Goal: Contribute content: Add original content to the website for others to see

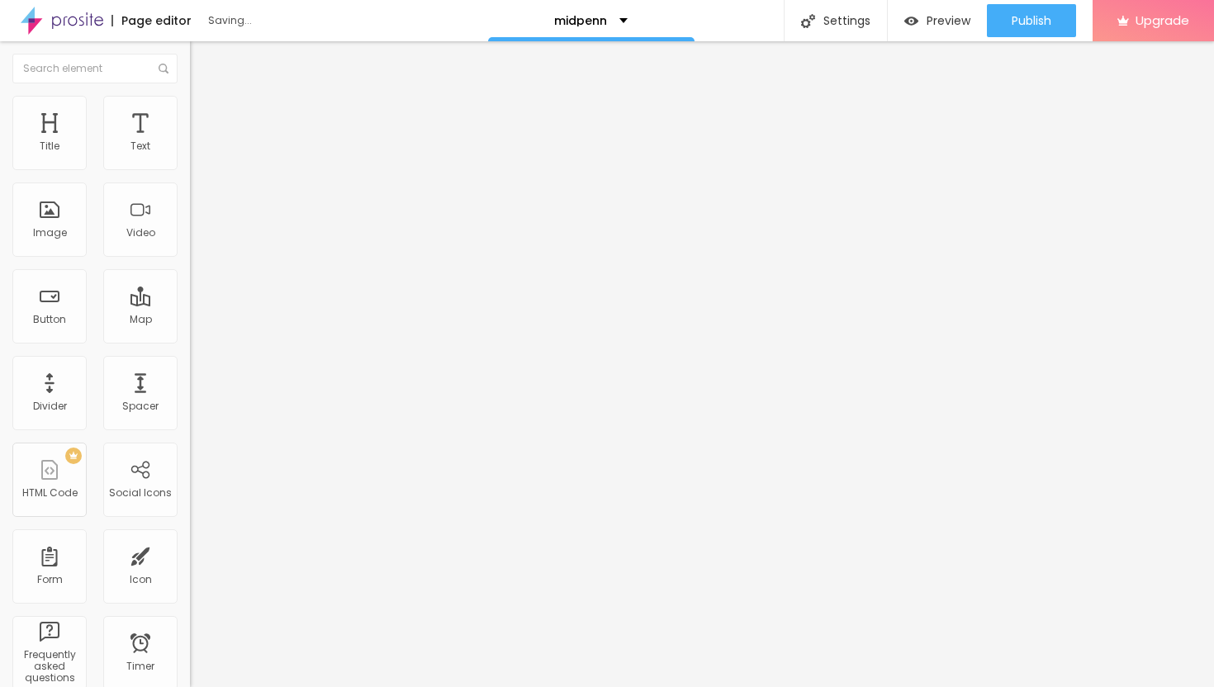
click at [190, 142] on span "Add image" at bounding box center [224, 135] width 68 height 14
click at [340, 687] on div at bounding box center [607, 697] width 1214 height 0
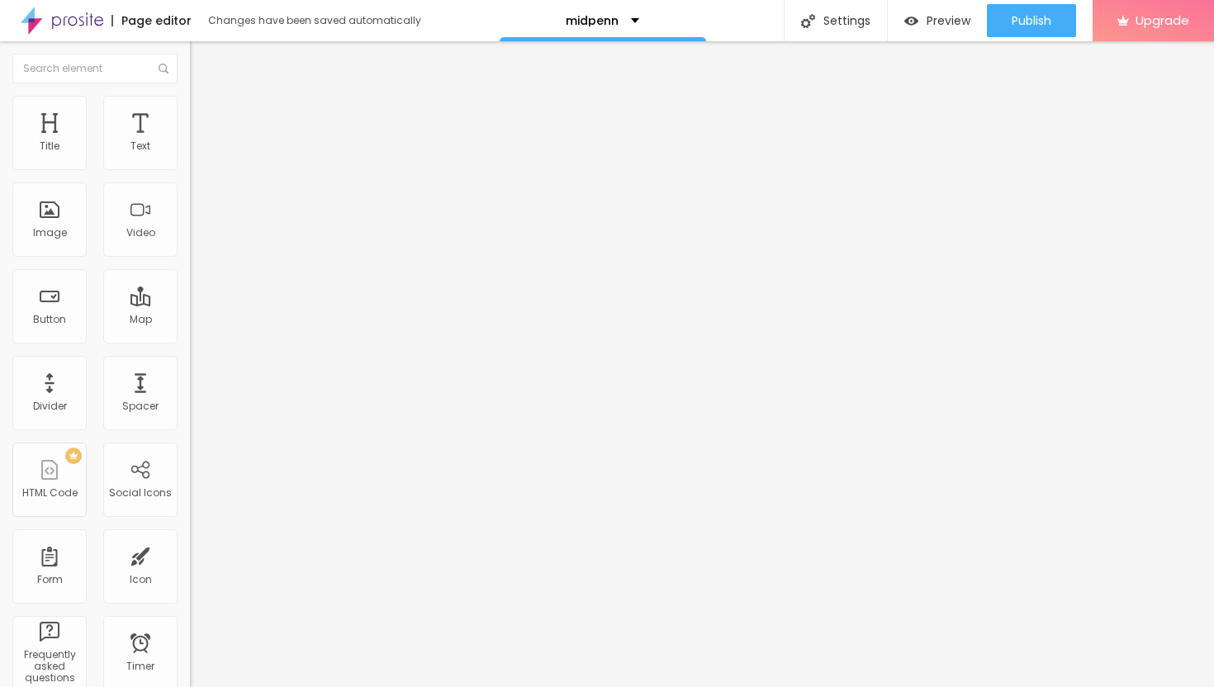
click at [190, 142] on span "Add image" at bounding box center [224, 135] width 68 height 14
click at [231, 687] on div "Subindo 0/3 arquivos" at bounding box center [607, 692] width 1214 height 10
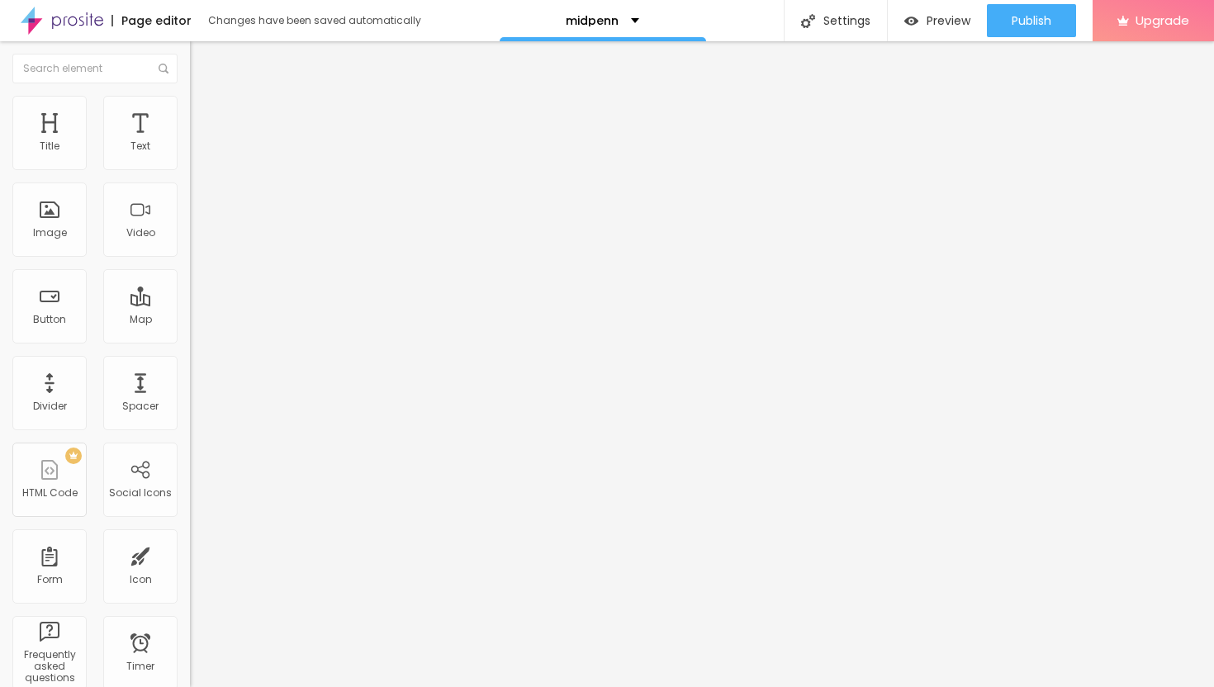
click at [342, 687] on div at bounding box center [607, 697] width 1214 height 0
click at [190, 142] on span "Add image" at bounding box center [224, 135] width 68 height 14
drag, startPoint x: 350, startPoint y: 221, endPoint x: 411, endPoint y: 265, distance: 75.7
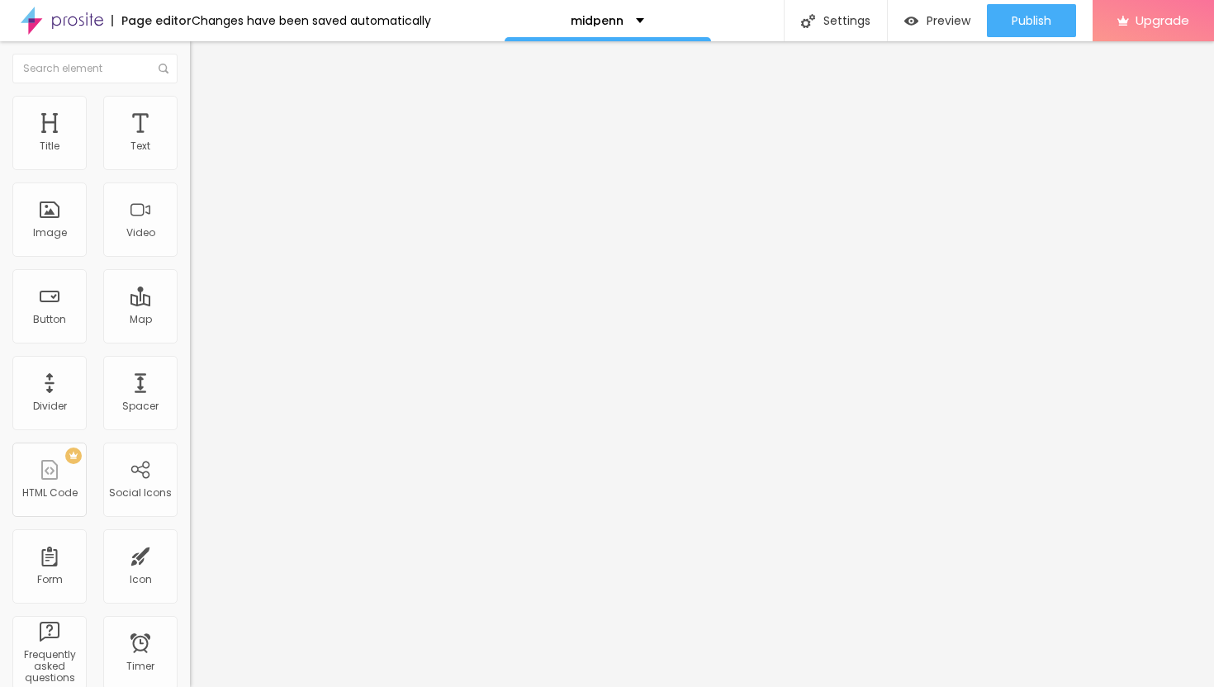
click at [190, 96] on img at bounding box center [197, 103] width 15 height 15
type input "35"
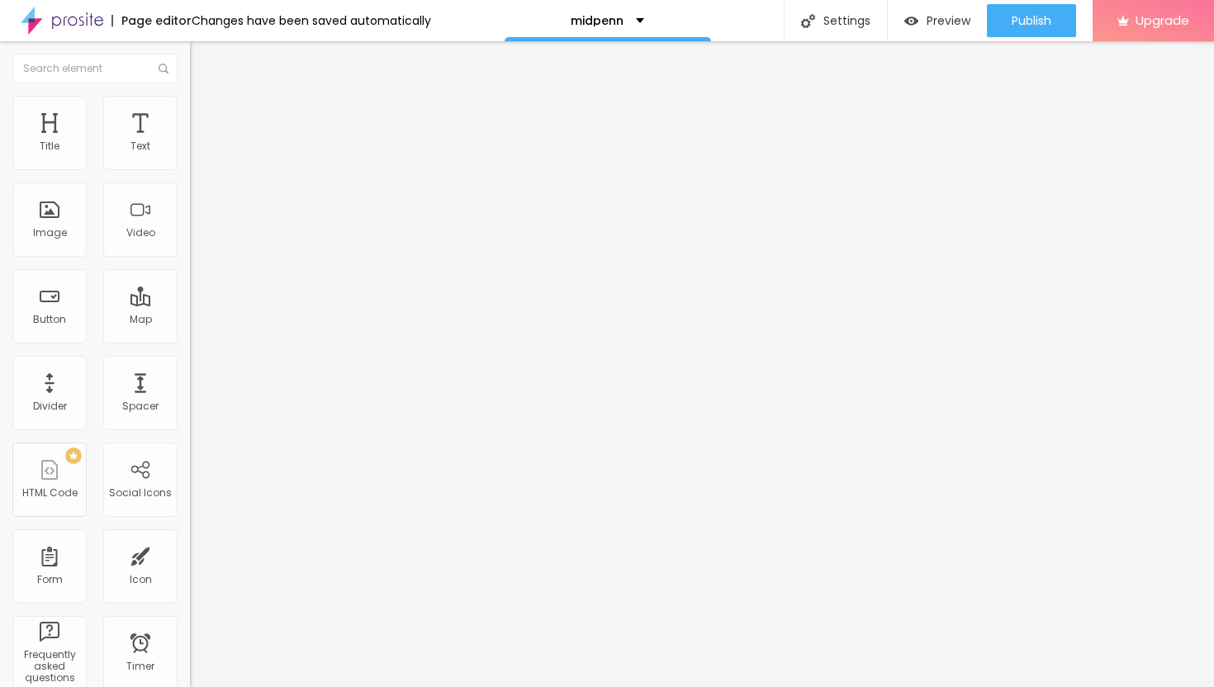
click at [190, 169] on input "range" at bounding box center [243, 162] width 107 height 13
type input "20"
click at [190, 169] on input "range" at bounding box center [243, 162] width 107 height 13
click at [205, 116] on span "Advanced" at bounding box center [232, 123] width 54 height 14
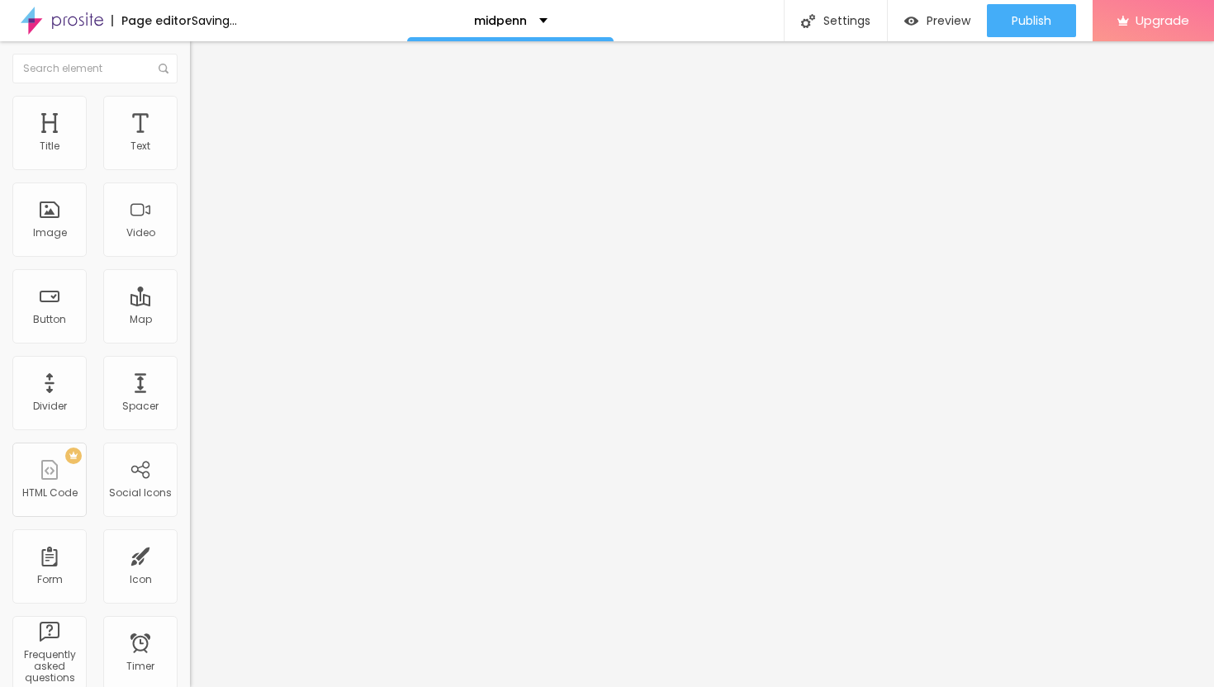
drag, startPoint x: 43, startPoint y: 157, endPoint x: 64, endPoint y: 159, distance: 21.5
click at [190, 321] on div at bounding box center [285, 328] width 190 height 15
type input "14"
type input "15"
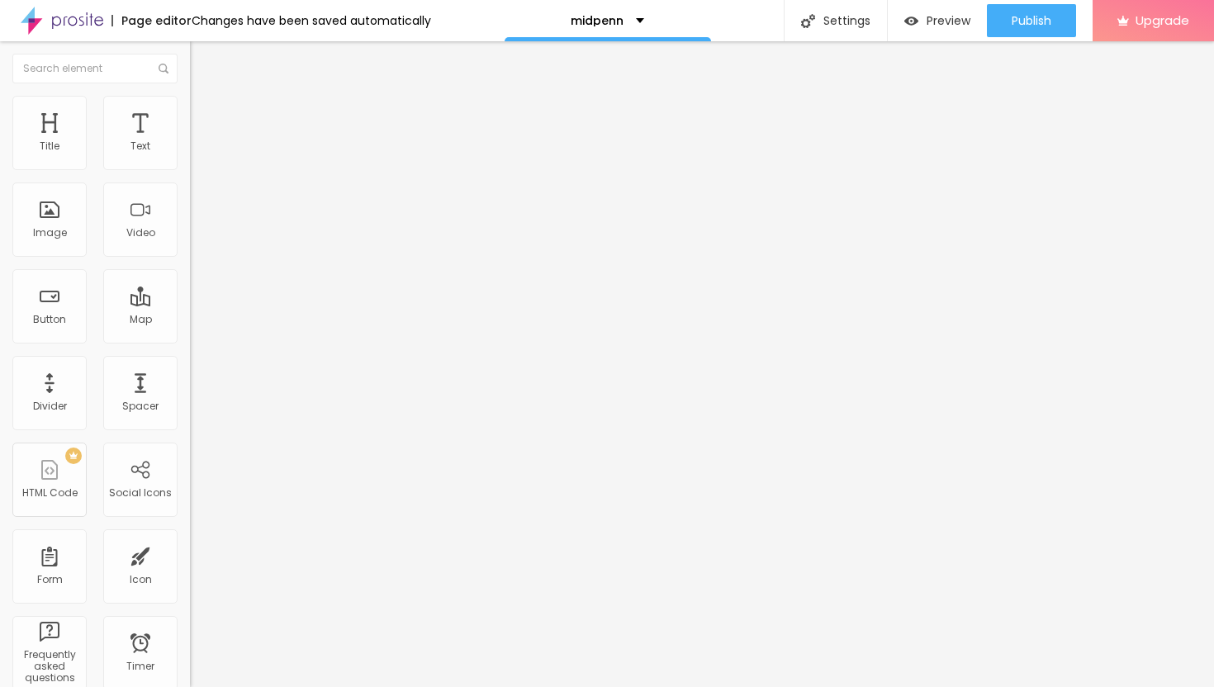
type input "15"
type input "16"
type input "18"
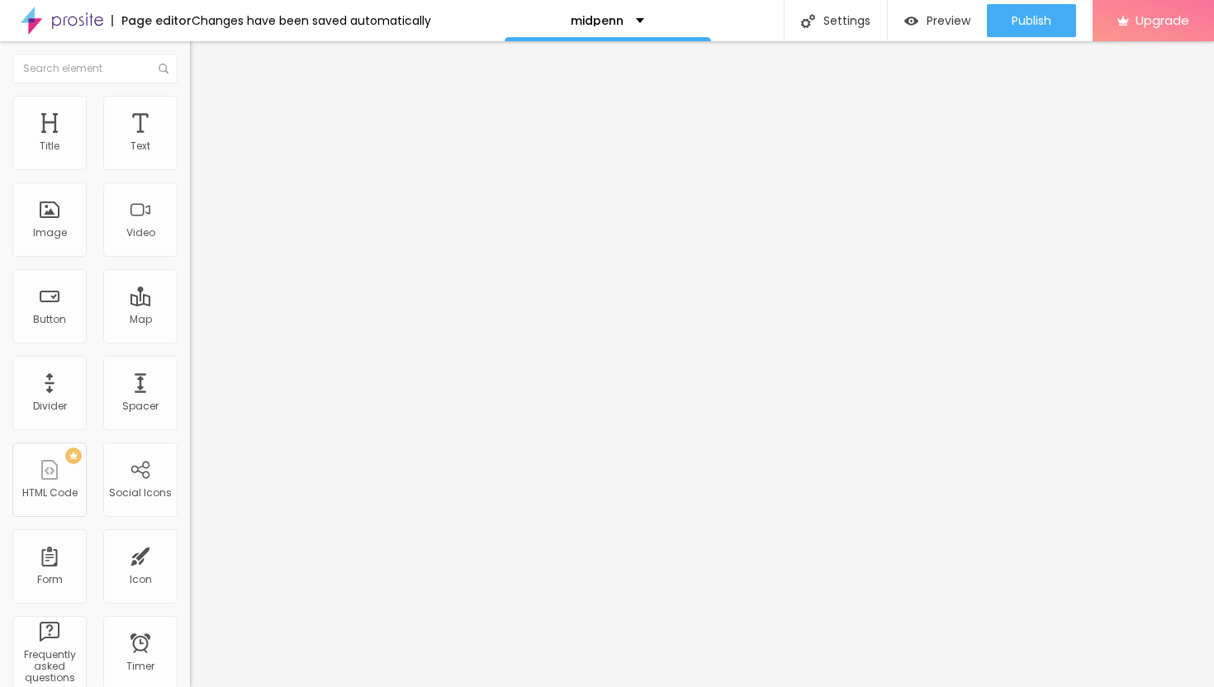
type input "20"
type input "22"
type input "24"
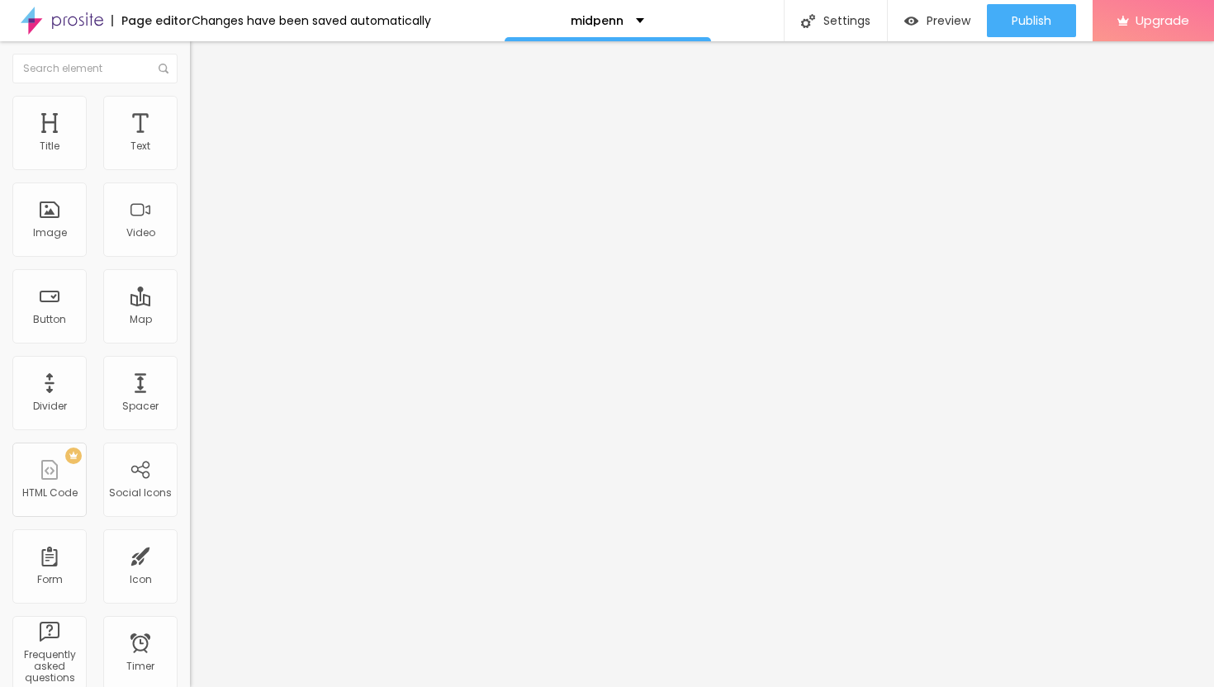
type input "24"
type input "26"
type input "28"
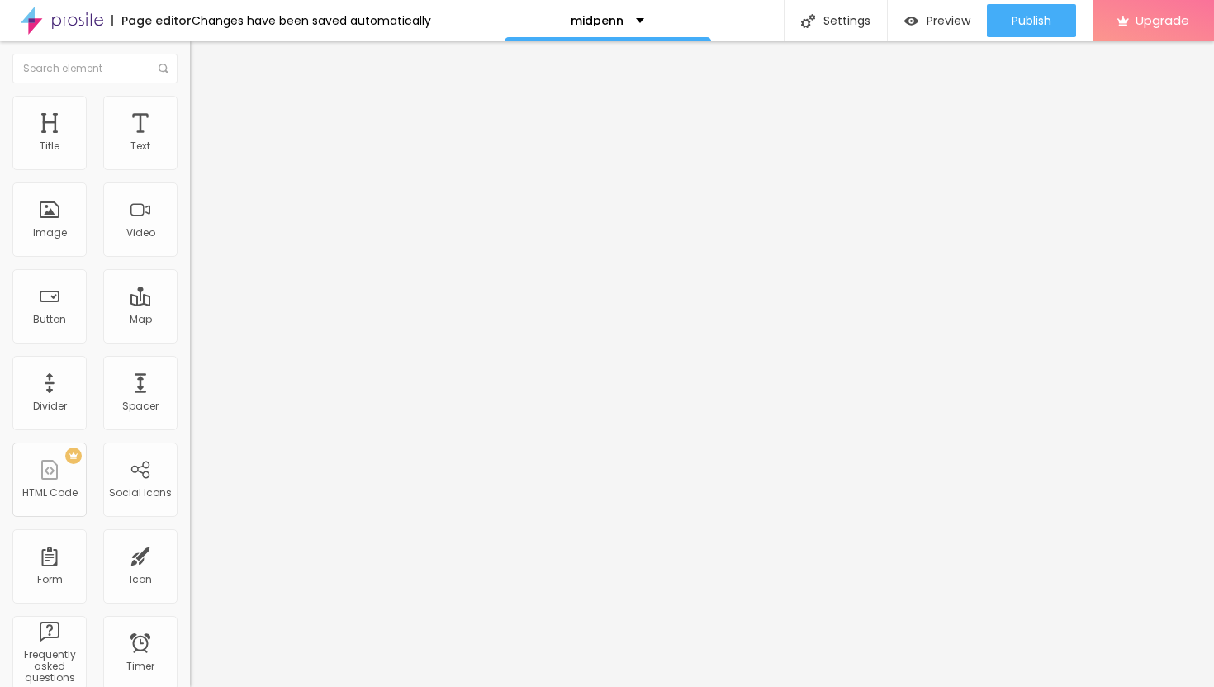
type input "29"
type input "30"
type input "31"
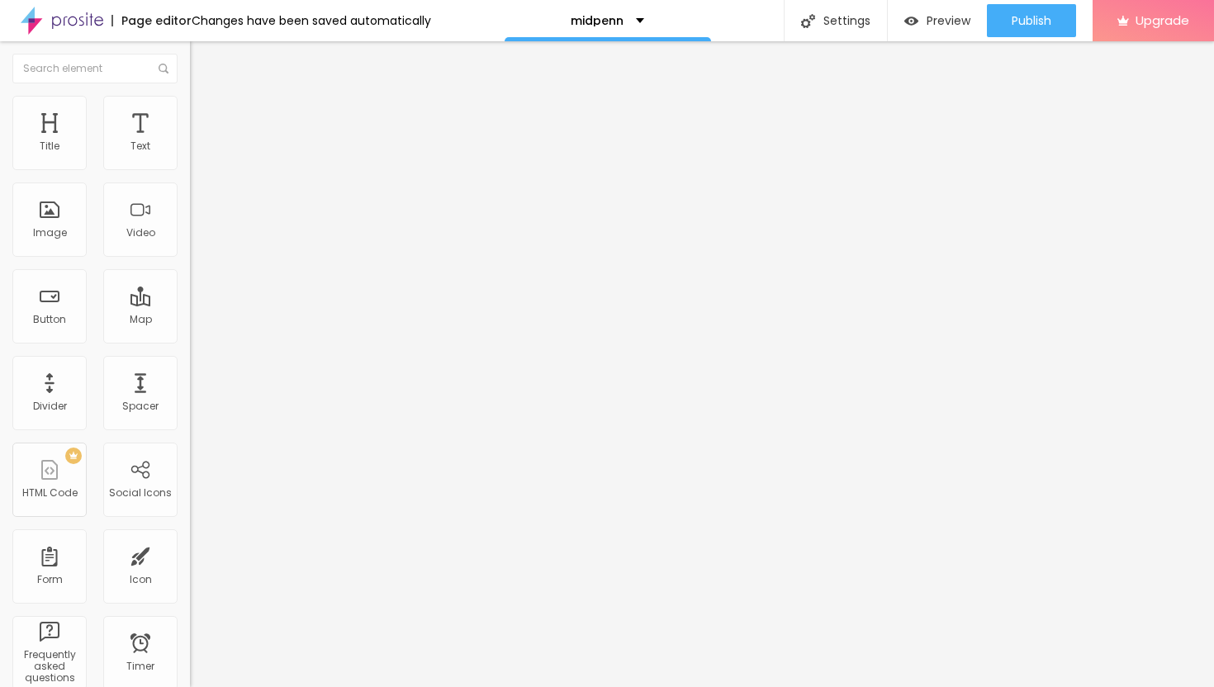
type input "31"
type input "32"
type input "33"
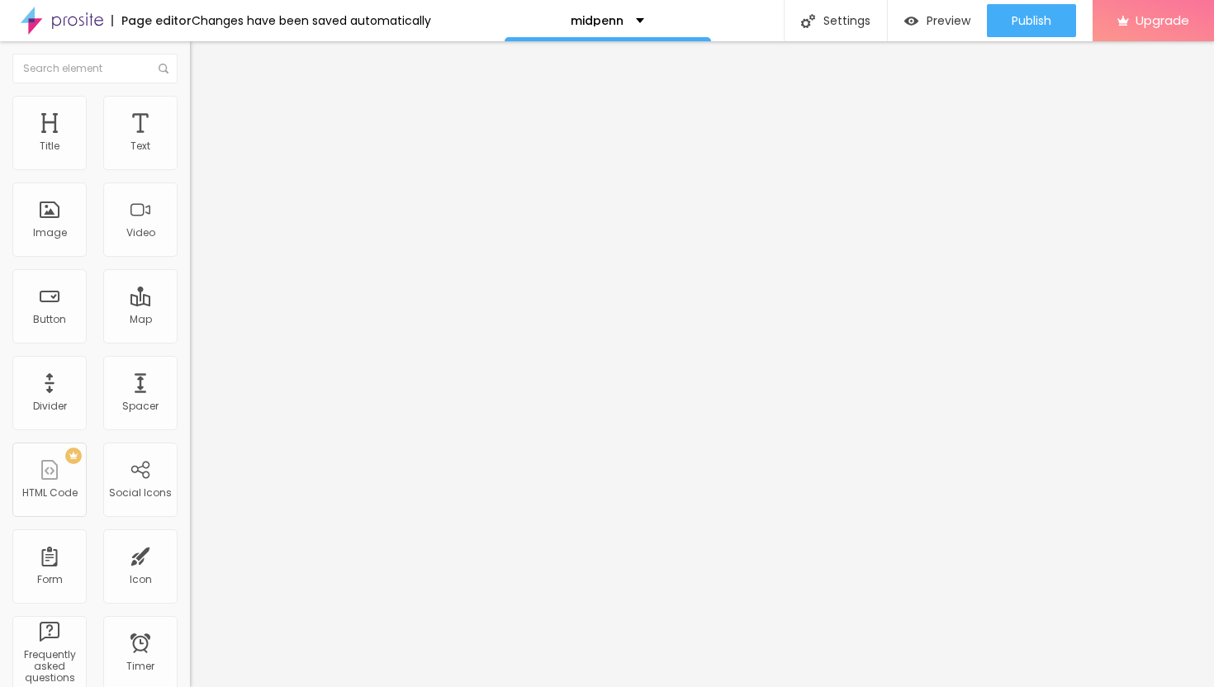
type input "34"
type input "35"
type input "36"
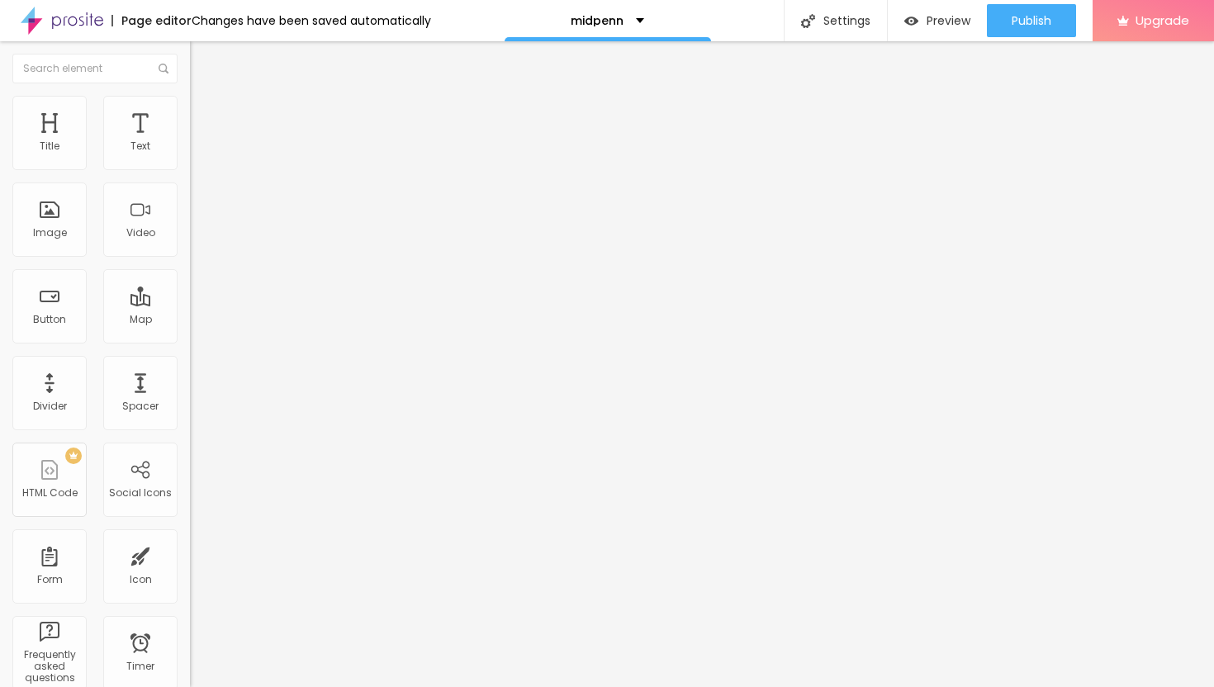
type input "36"
type input "37"
type input "39"
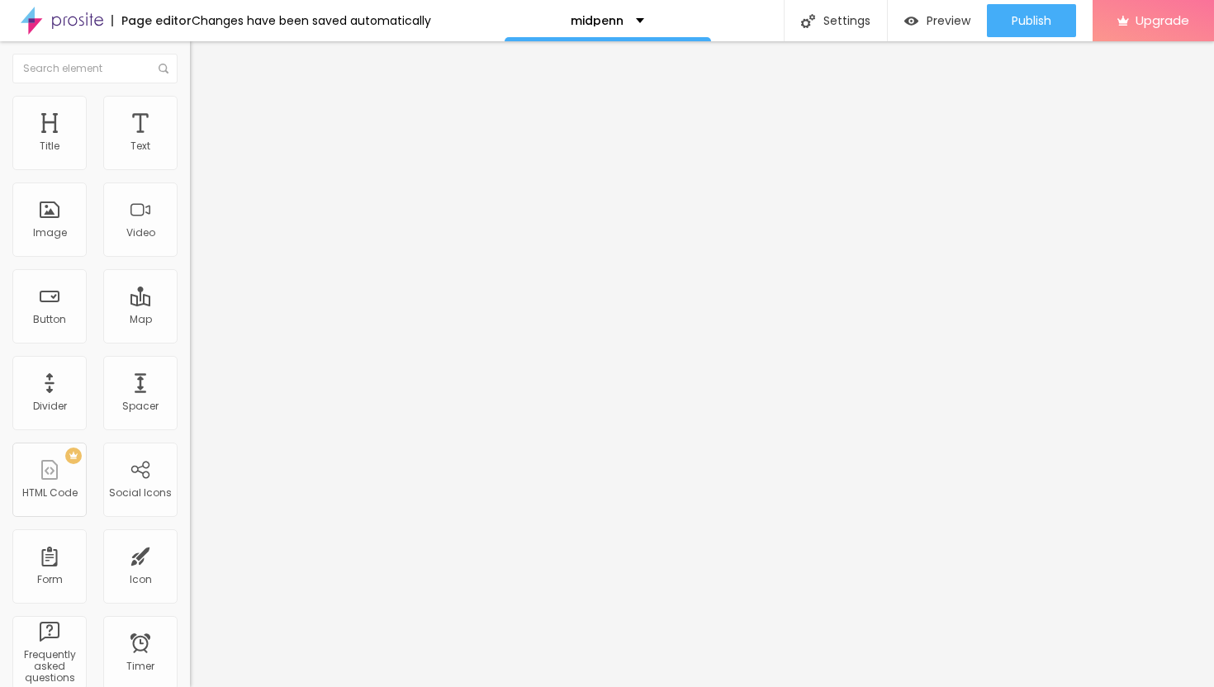
type input "40"
type input "41"
type input "43"
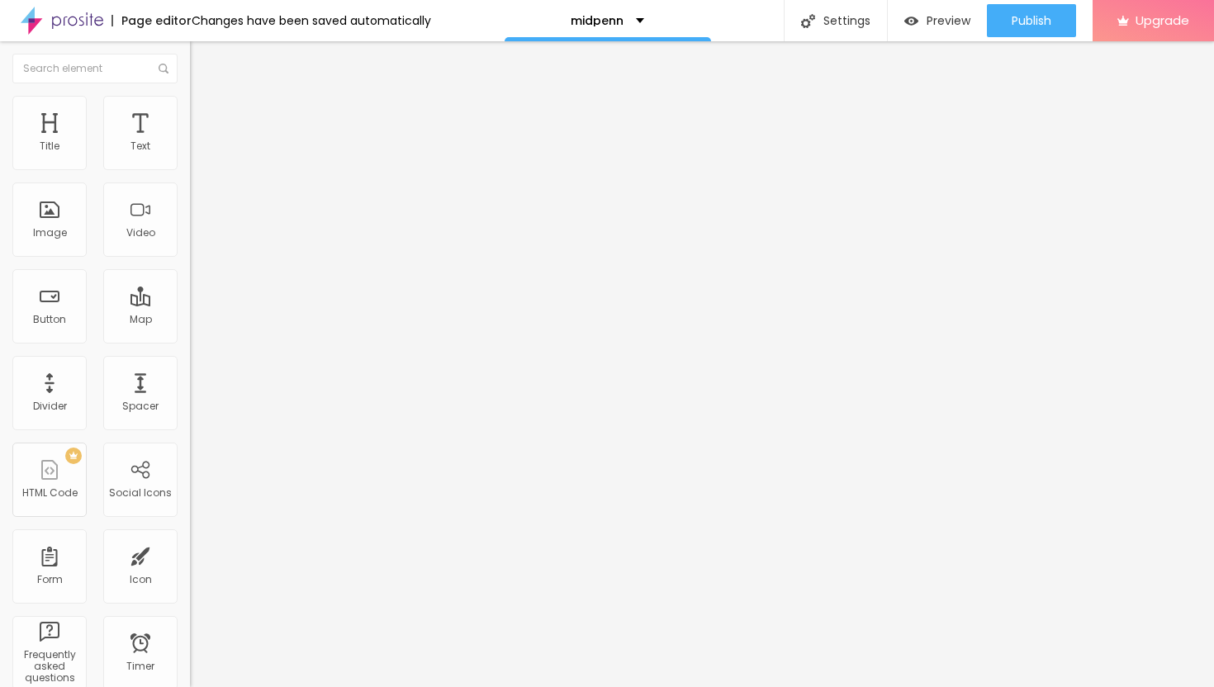
type input "43"
type input "44"
type input "45"
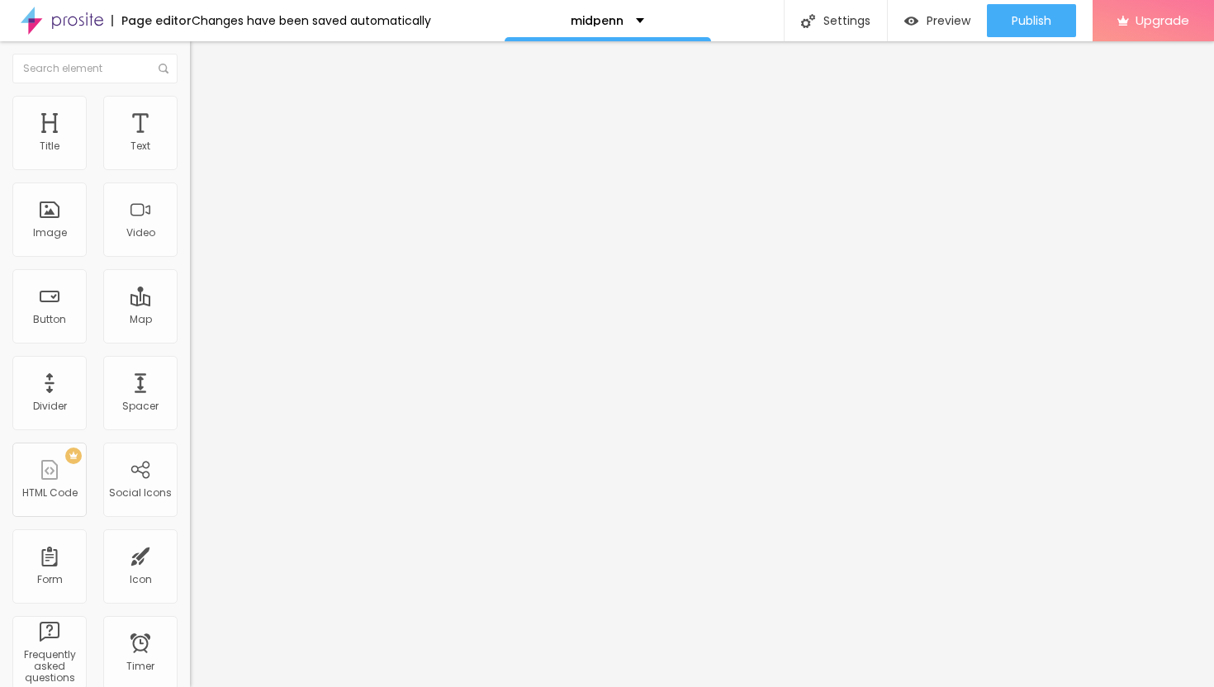
type input "46"
type input "47"
type input "48"
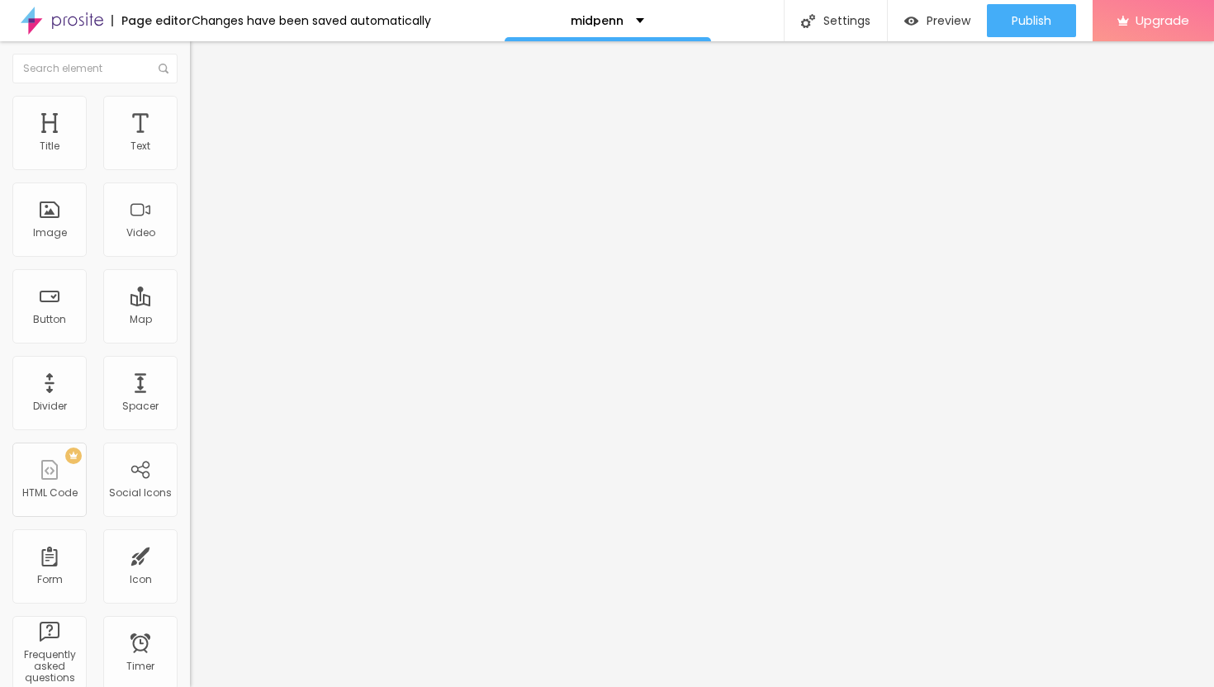
type input "48"
type input "50"
type input "51"
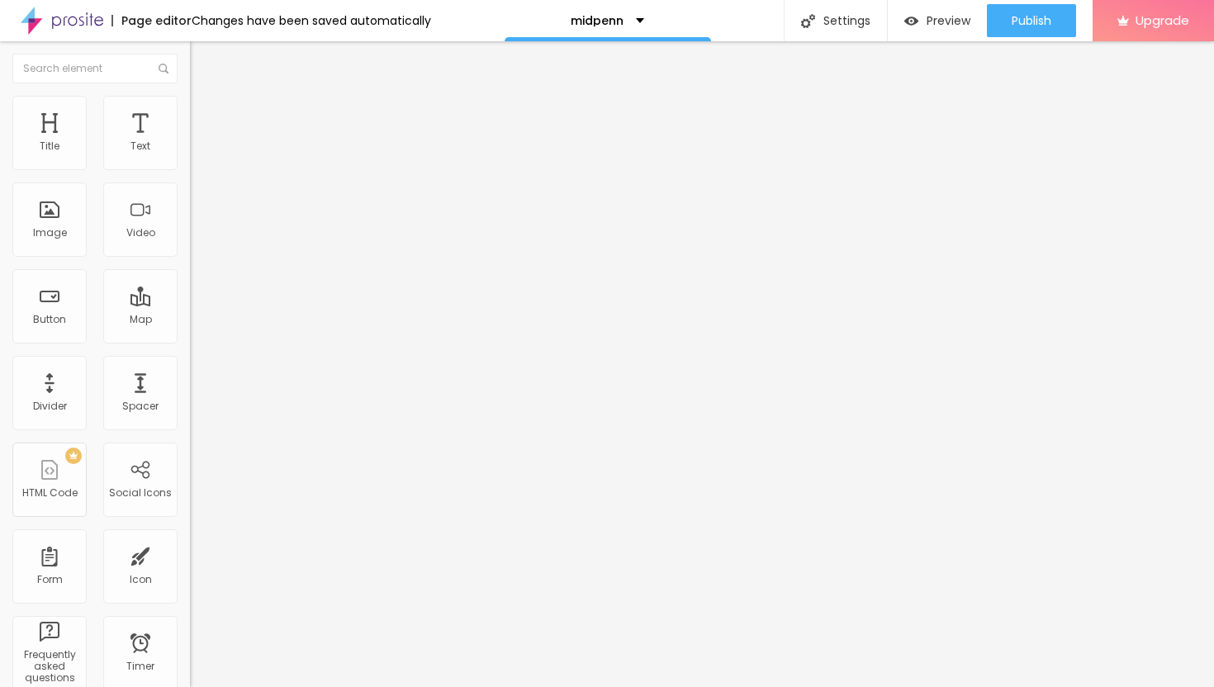
type input "52"
type input "54"
type input "55"
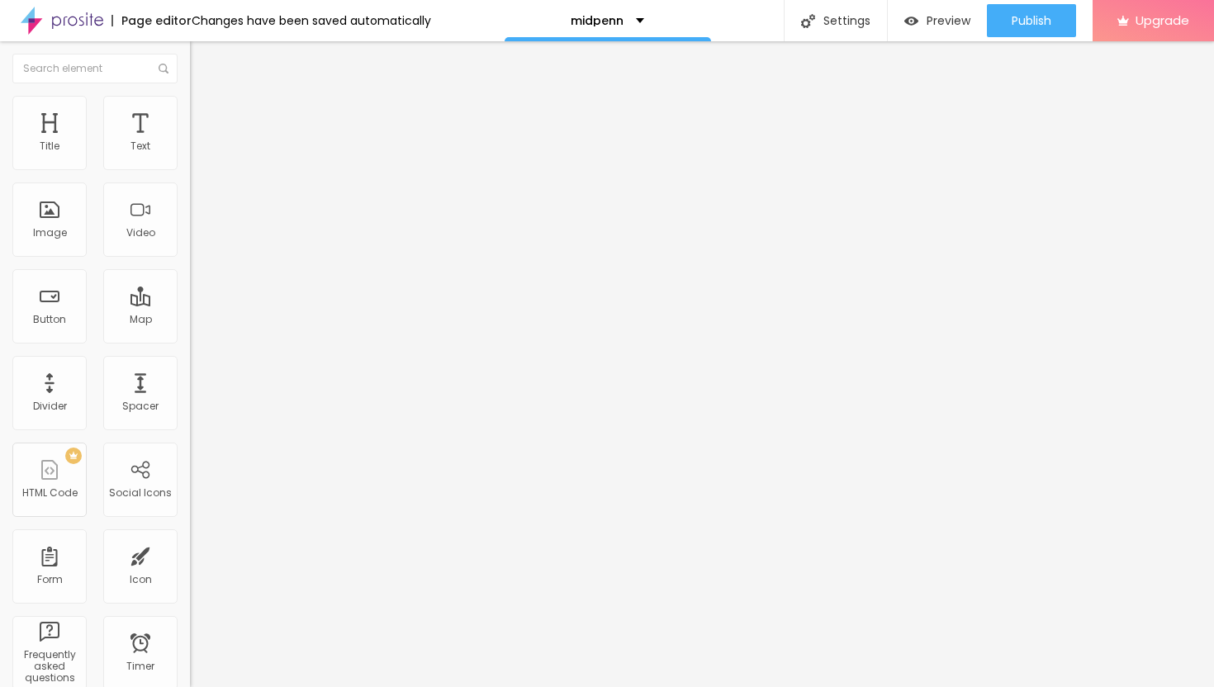
type input "55"
type input "56"
type input "57"
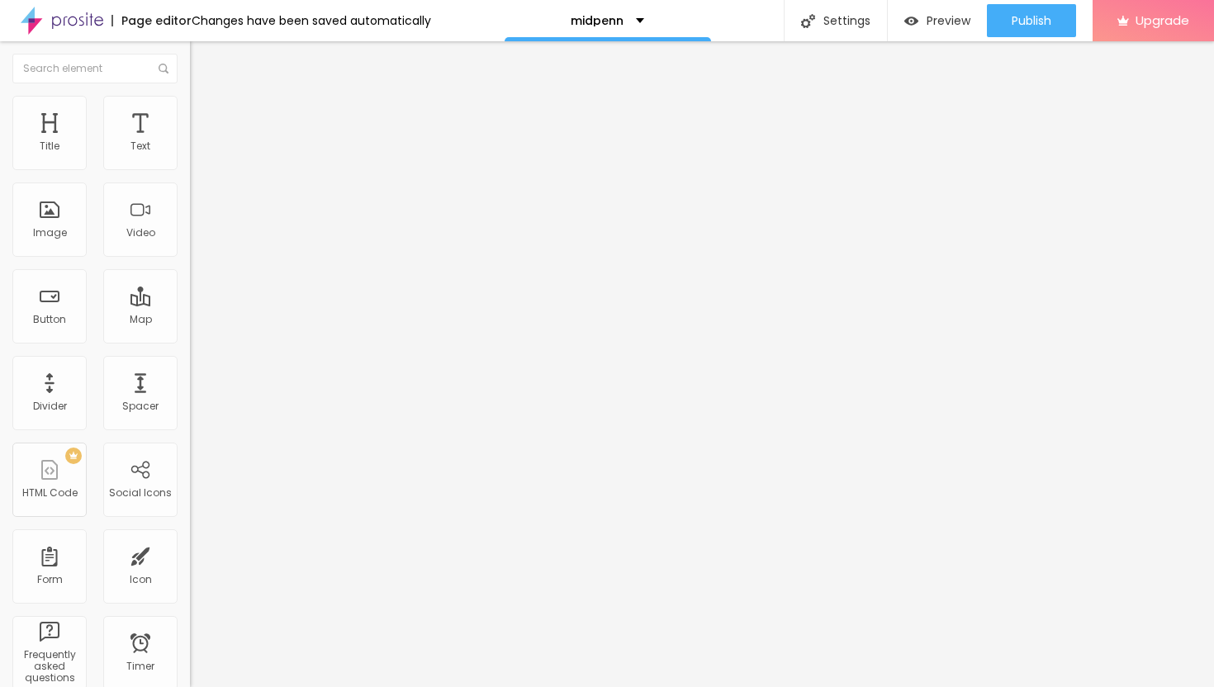
type input "58"
type input "59"
type input "60"
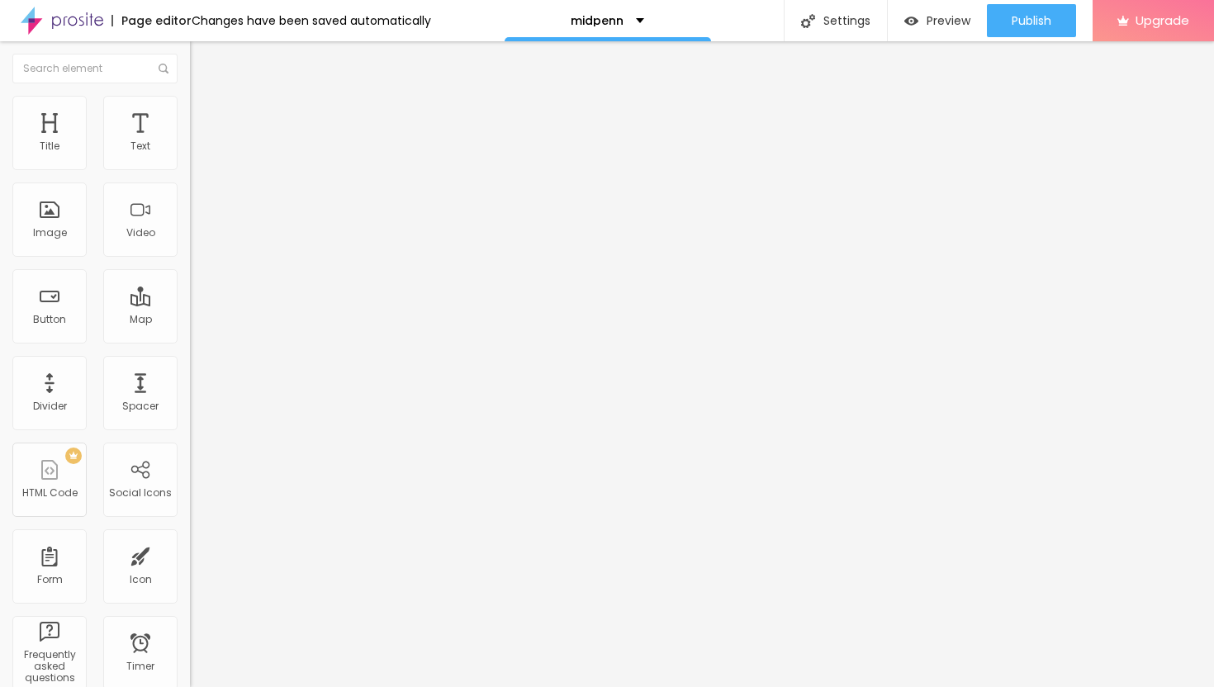
type input "60"
type input "61"
type input "62"
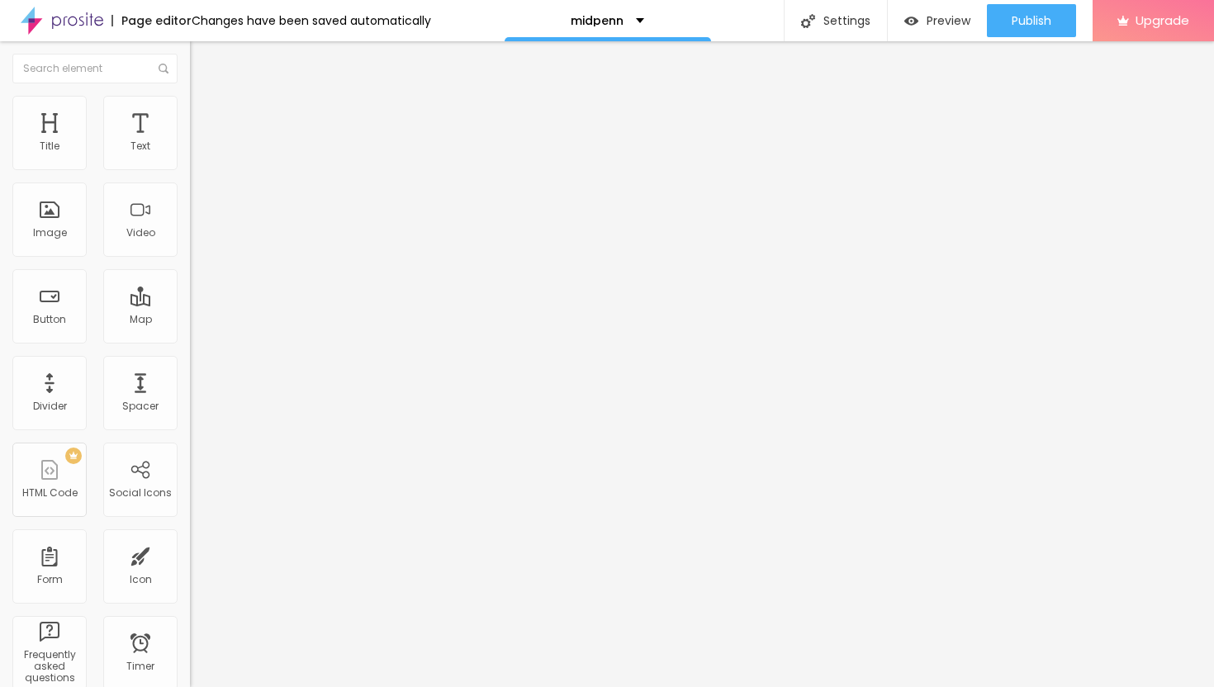
type input "63"
type input "64"
type input "65"
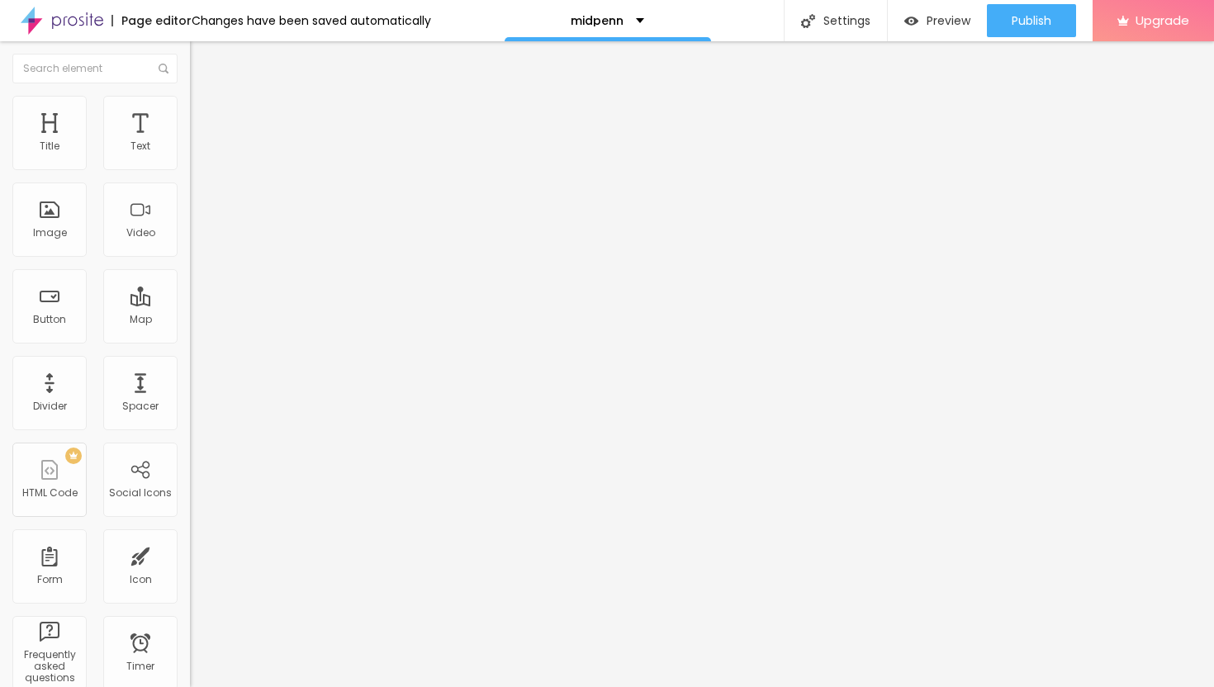
type input "65"
type input "66"
type input "67"
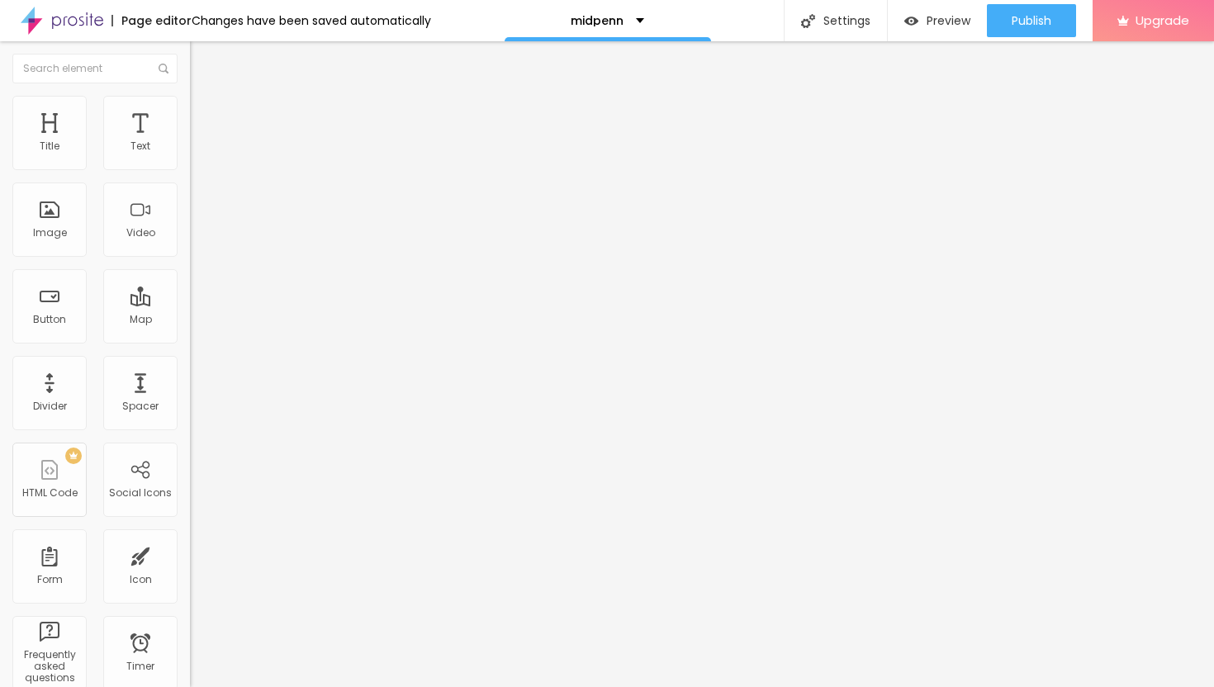
drag, startPoint x: 52, startPoint y: 162, endPoint x: 106, endPoint y: 171, distance: 54.5
type input "67"
click at [190, 321] on input "range" at bounding box center [243, 327] width 107 height 13
click at [135, 136] on div "Text" at bounding box center [140, 133] width 74 height 74
click at [190, 159] on button "button" at bounding box center [201, 149] width 23 height 17
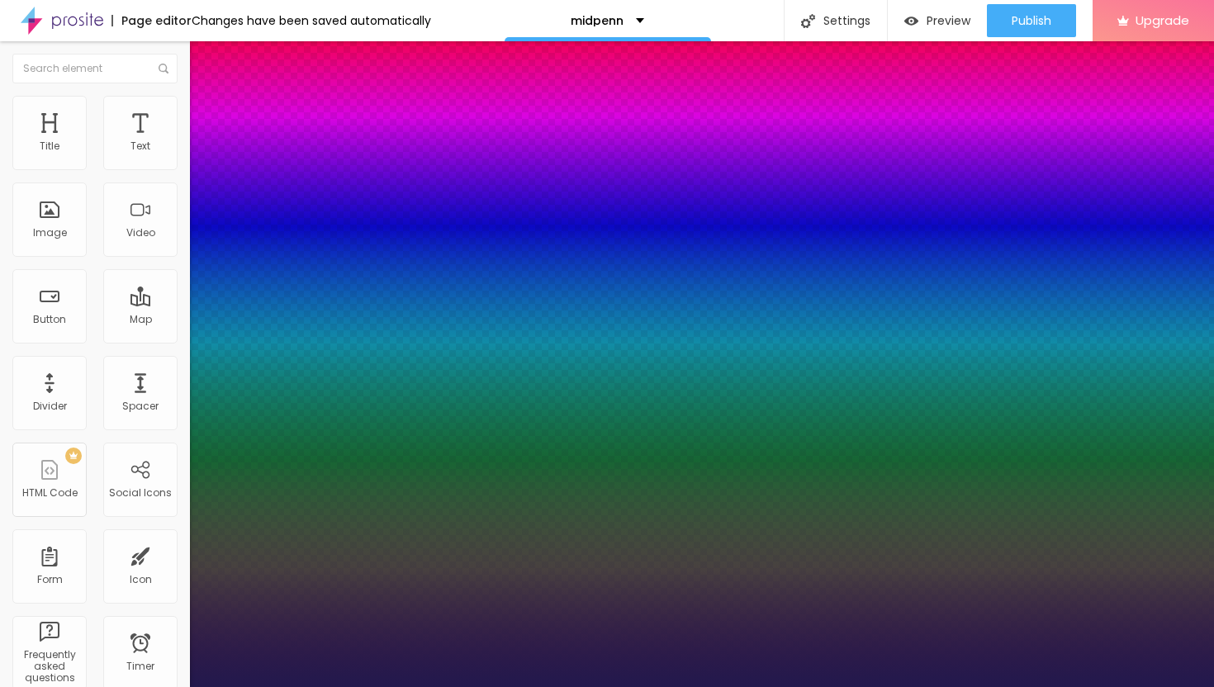
type input "1"
type input "17"
type input "1"
type input "18"
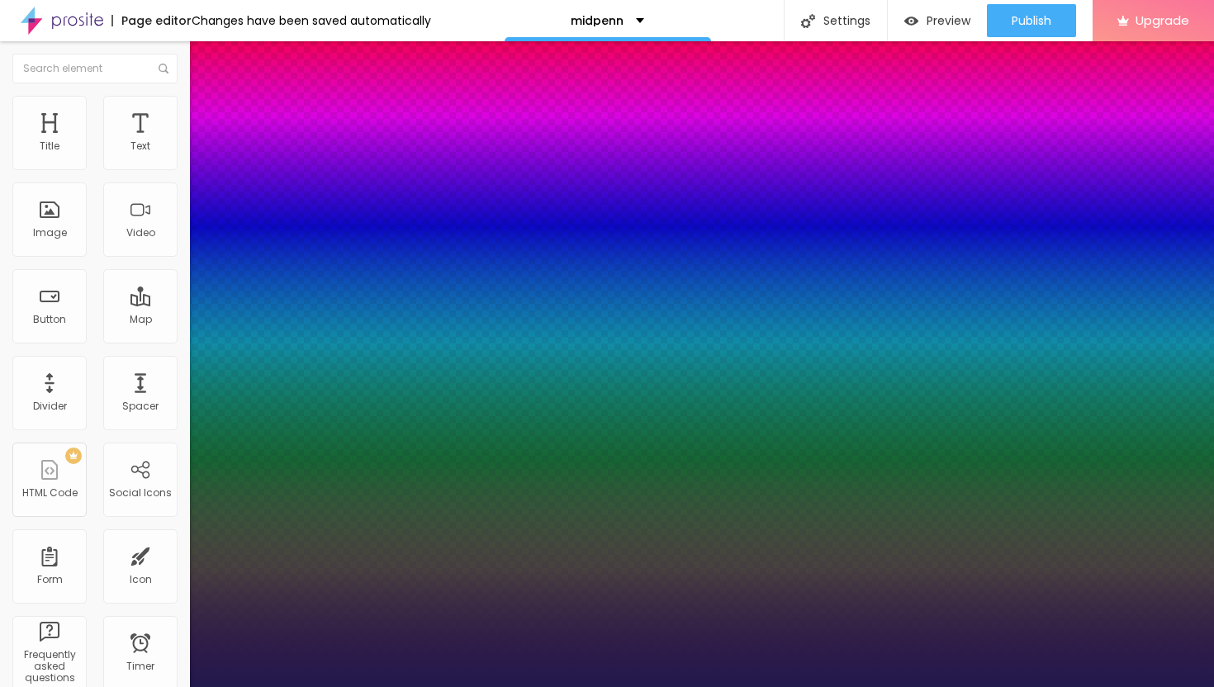
type input "18"
type input "1"
type input "20"
type input "1"
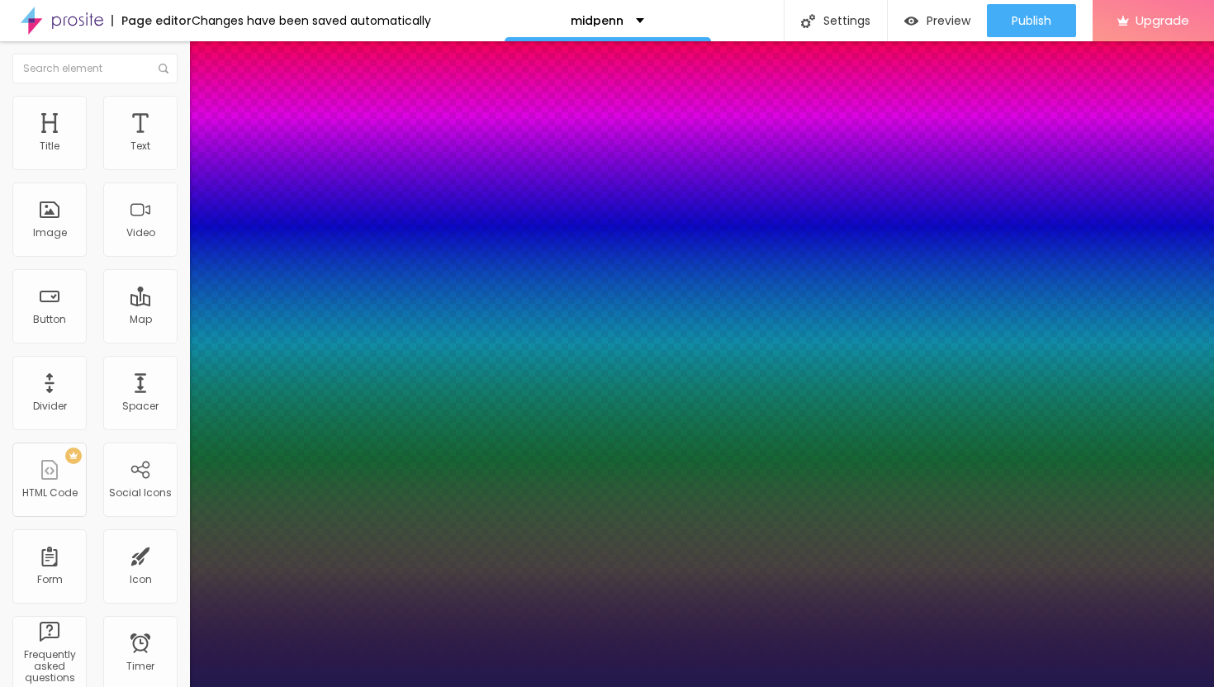
type input "24"
type input "1"
type input "28"
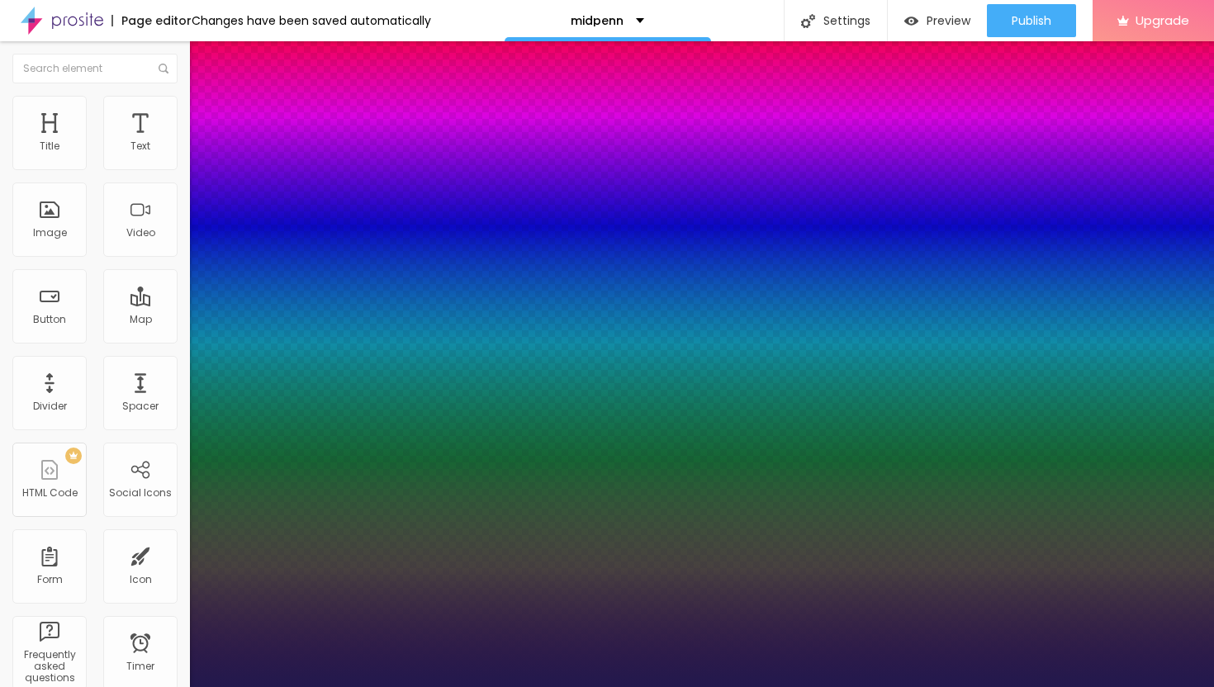
type input "1"
type input "33"
type input "1"
type input "37"
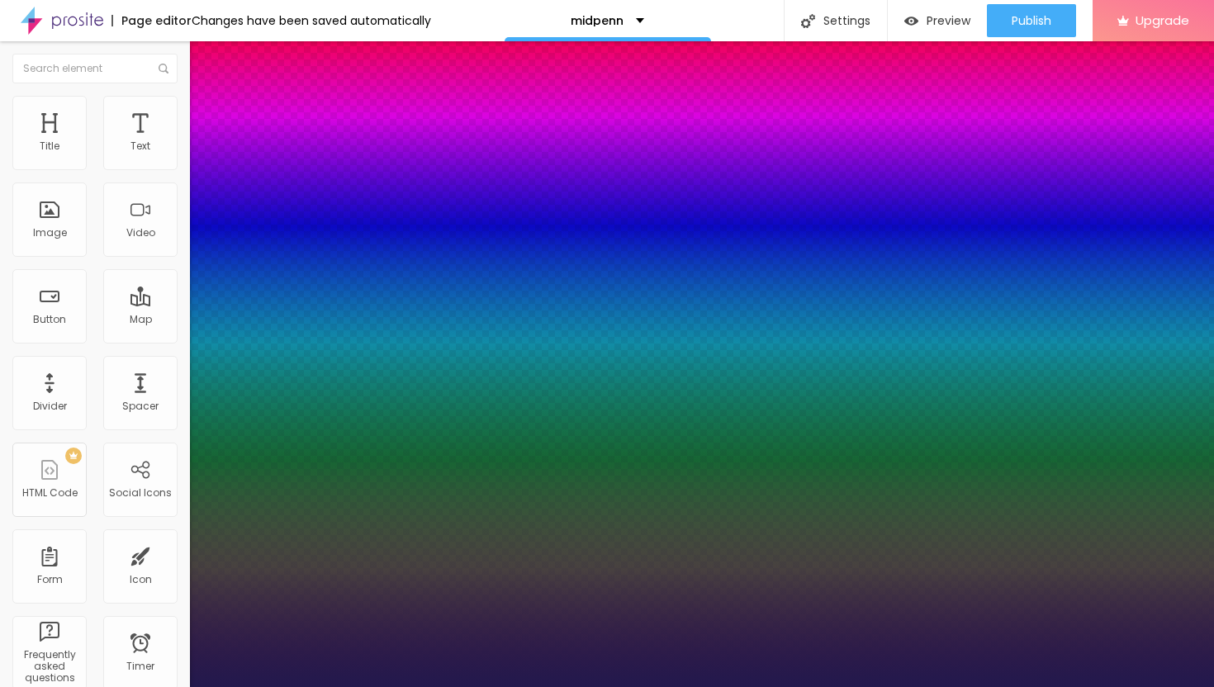
type input "37"
type input "1"
type input "39"
type input "1"
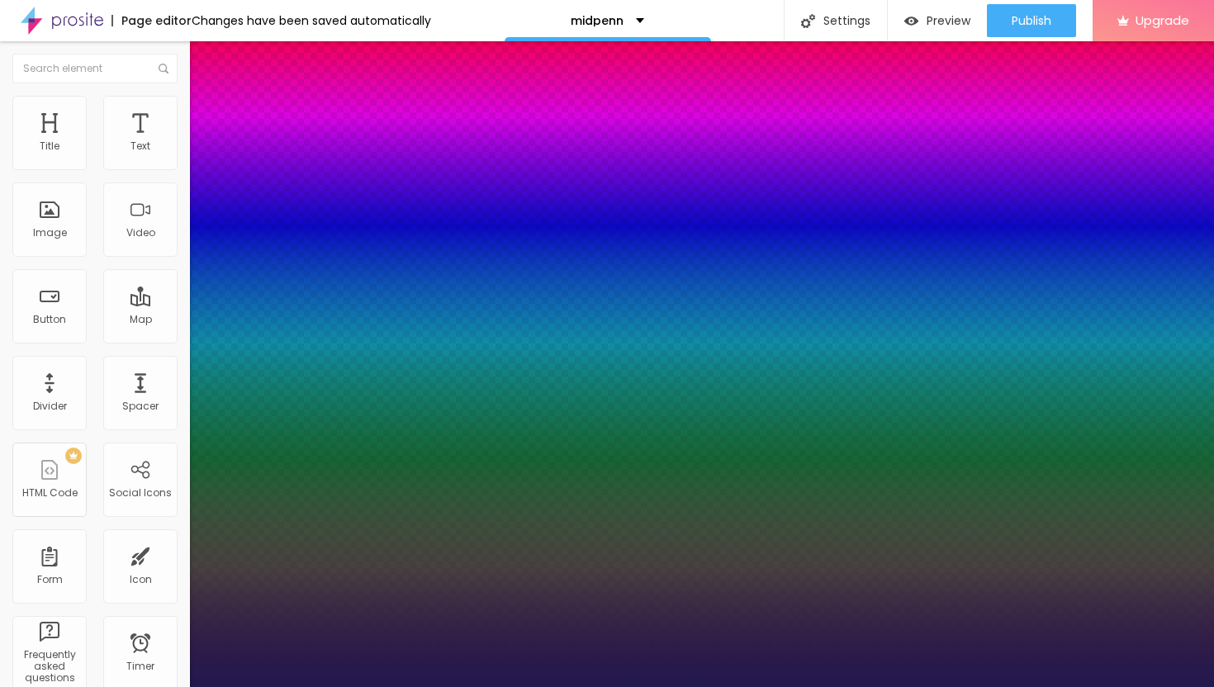
type input "42"
type input "1"
type input "44"
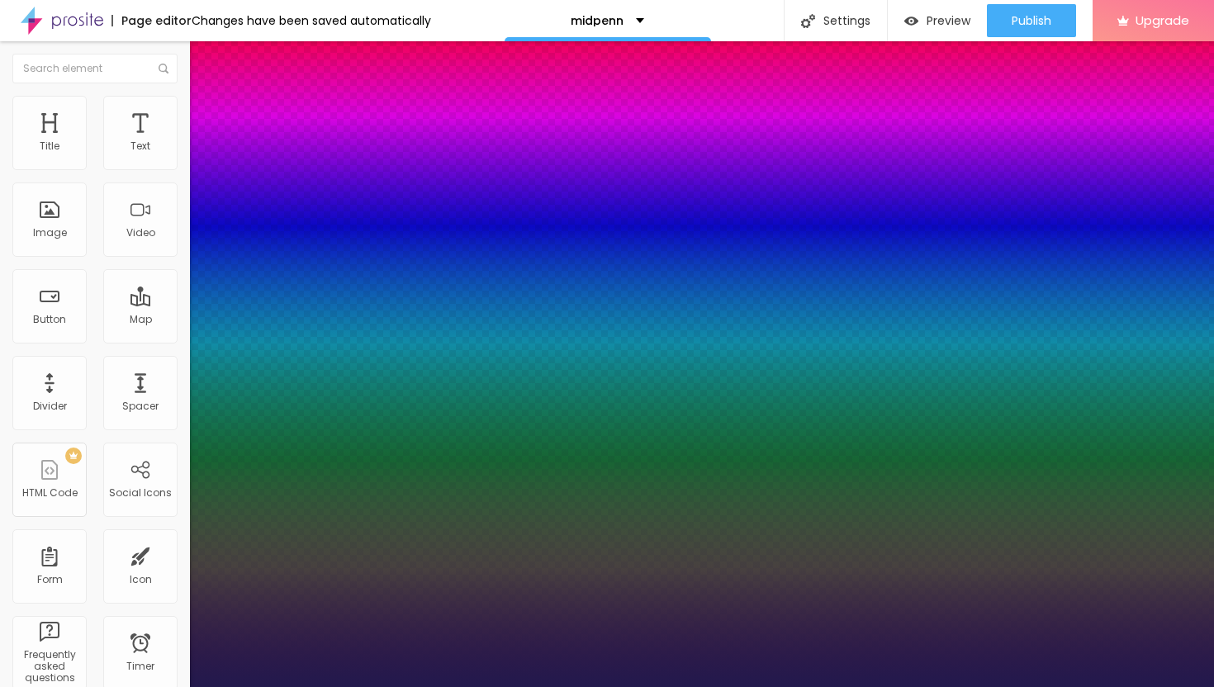
type input "1"
type input "46"
type input "1"
type input "48"
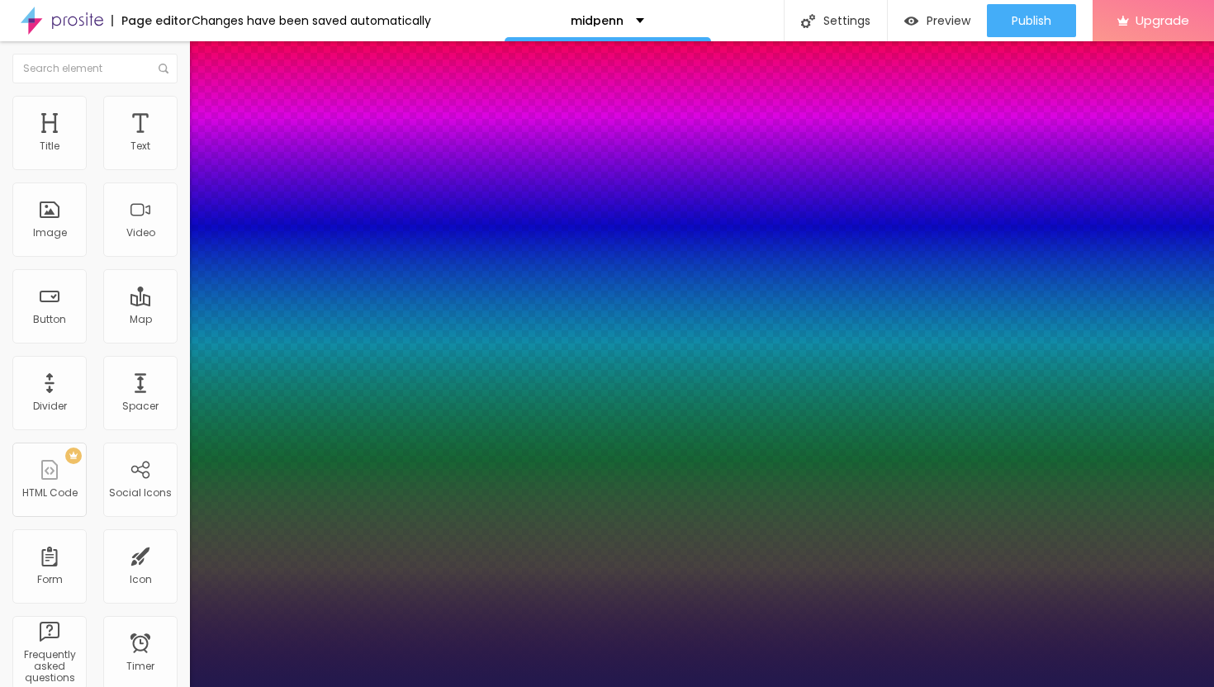
type input "48"
type input "1"
type input "49"
type input "1"
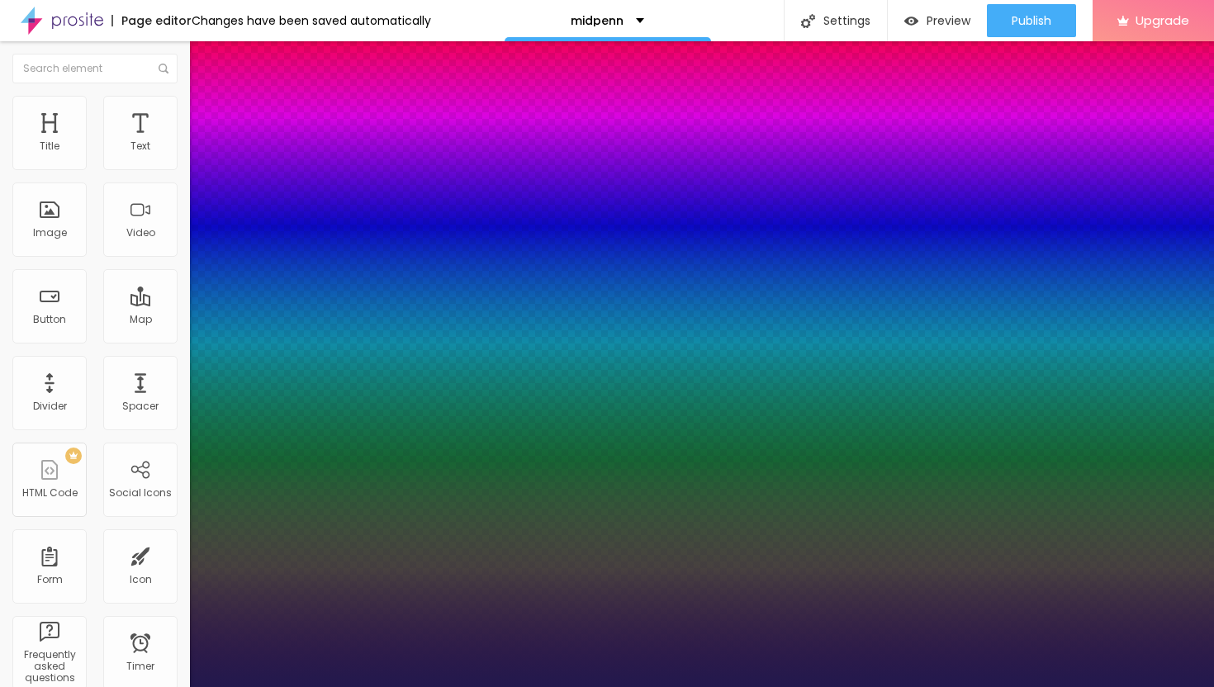
type input "50"
type input "1"
type input "51"
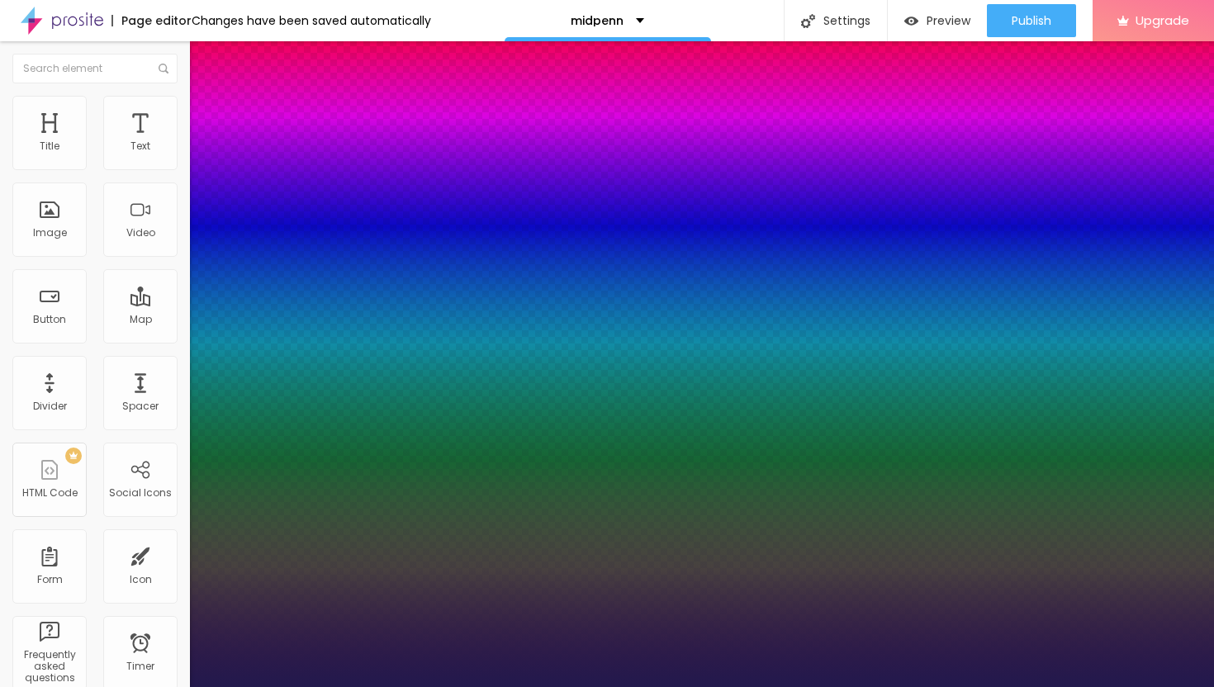
type input "1"
type input "52"
type input "1"
type input "53"
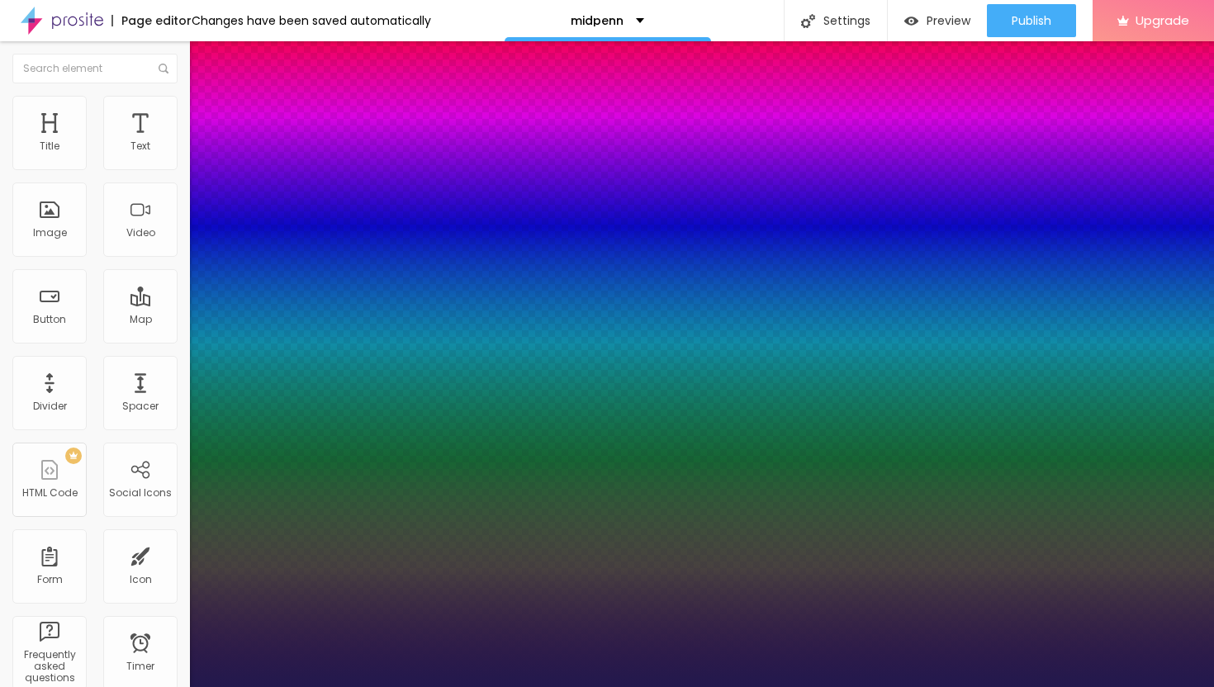
type input "53"
type input "1"
type input "52"
type input "1"
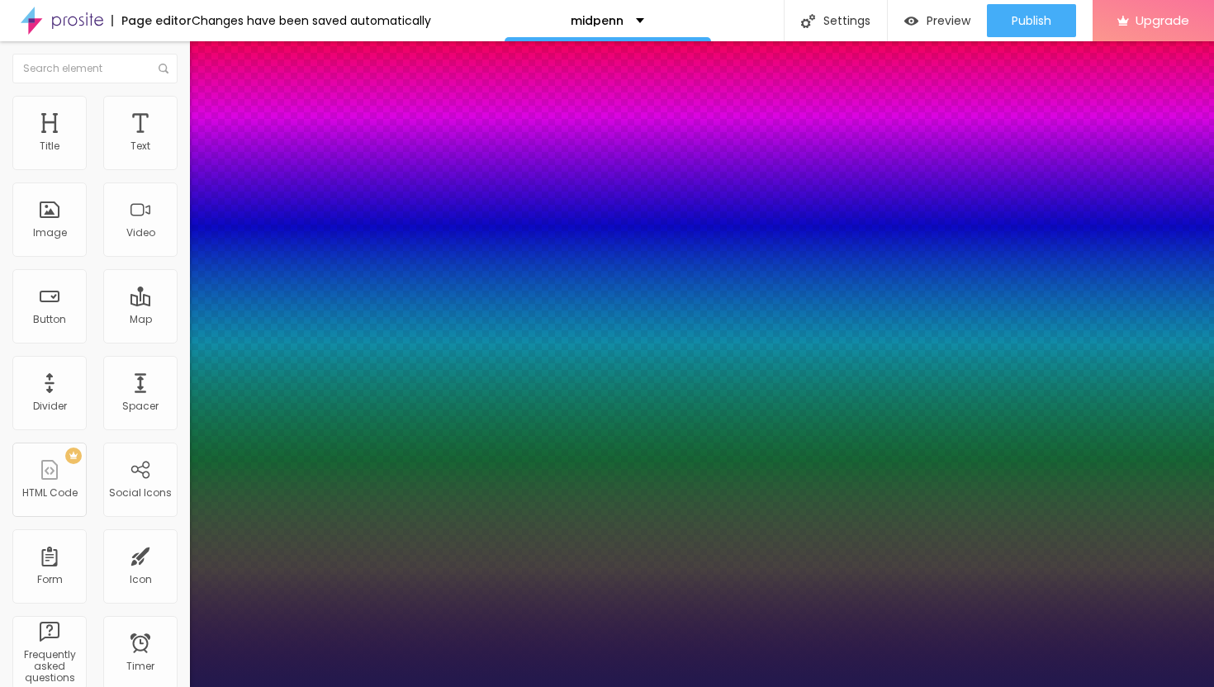
type input "51"
type input "1"
type input "50"
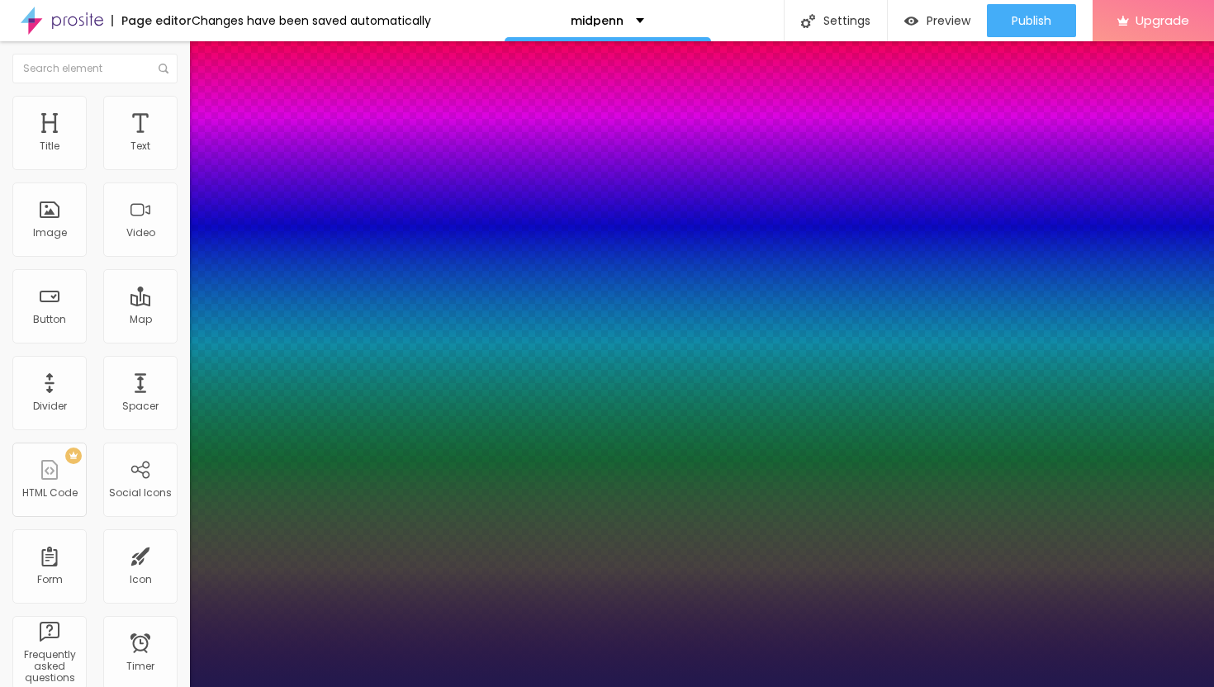
type input "1"
type input "49"
type input "1"
type input "48"
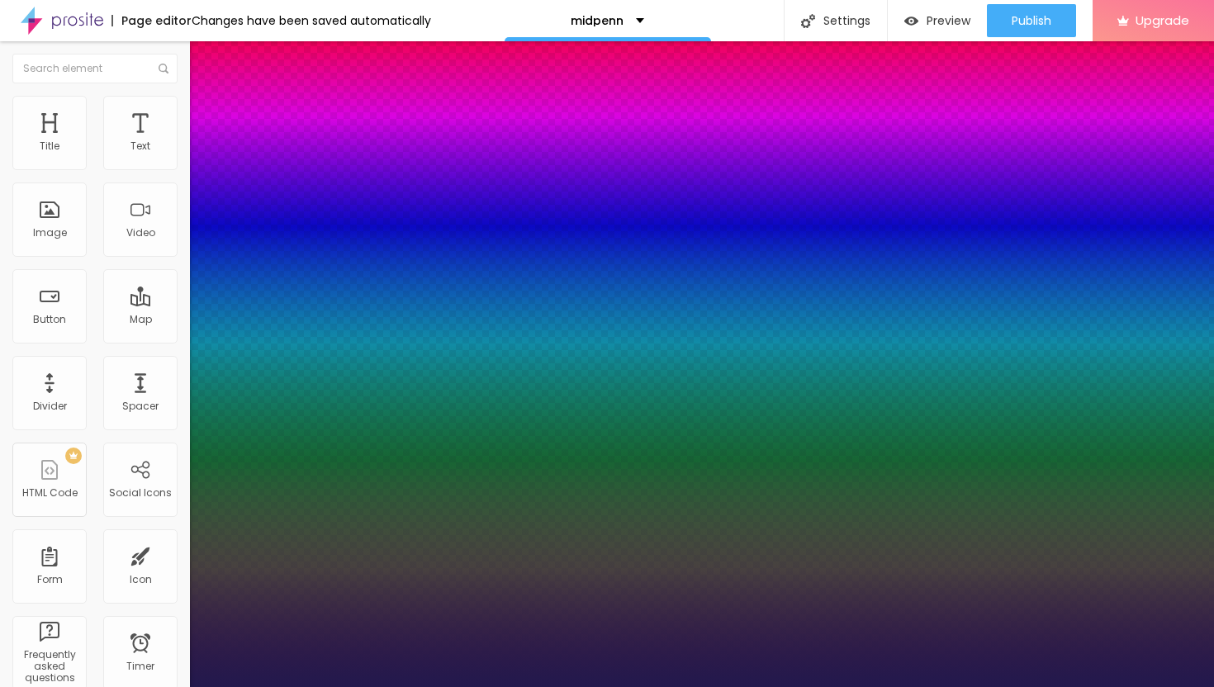
type input "48"
type input "1"
type input "47"
type input "1"
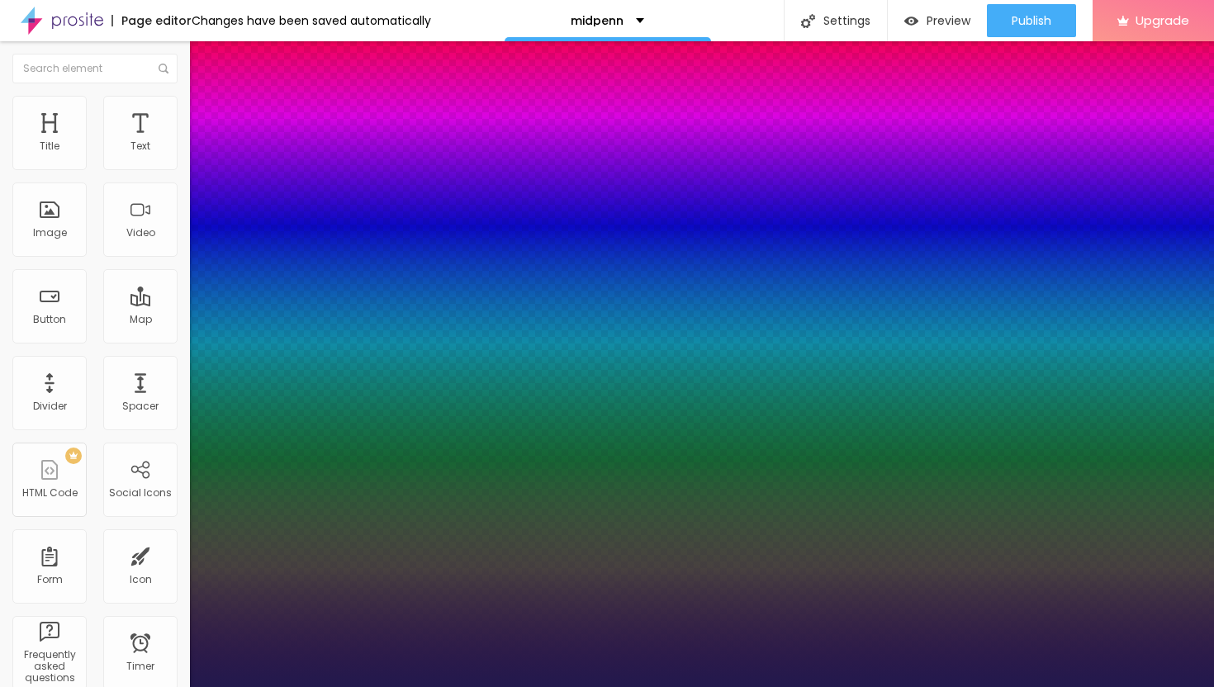
type input "46"
type input "1"
type input "45"
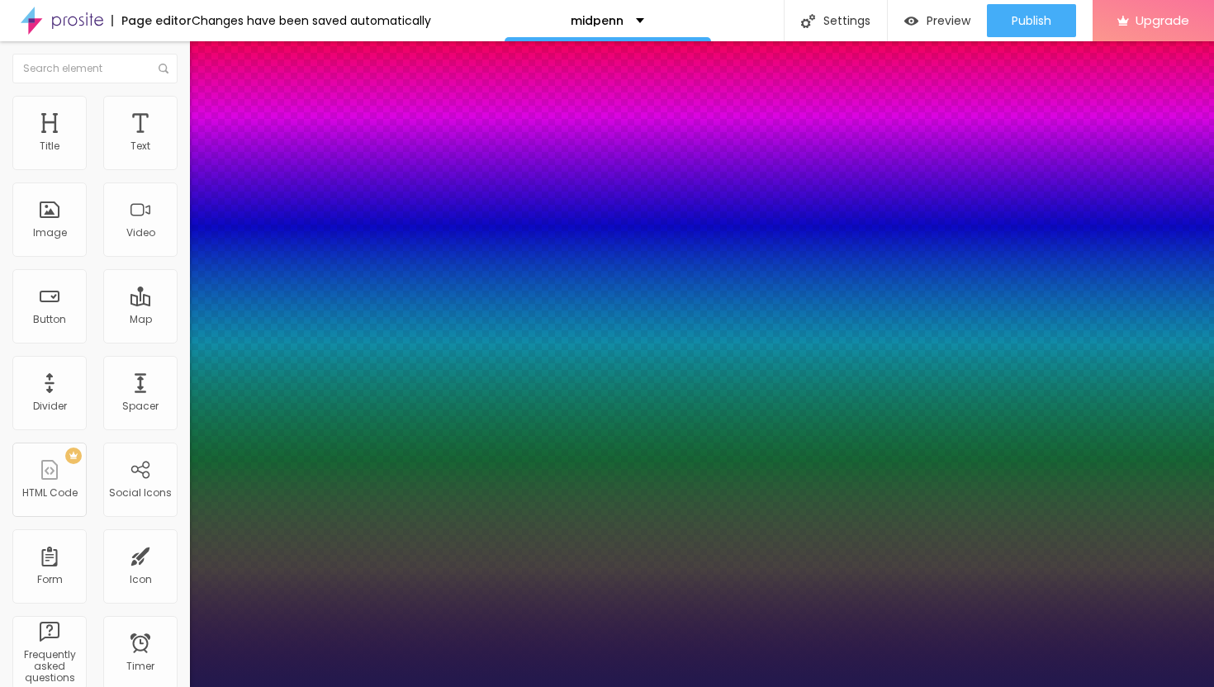
type input "1"
type input "44"
type input "1"
type input "43"
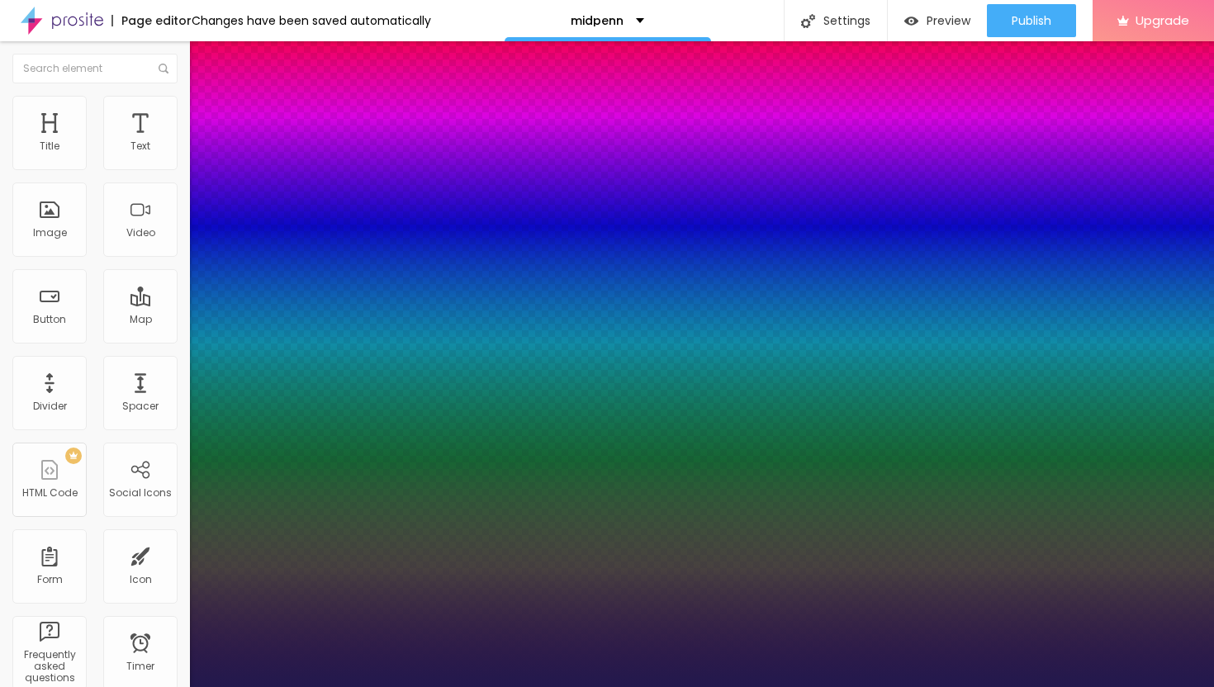
type input "43"
type input "1"
type input "42"
type input "1"
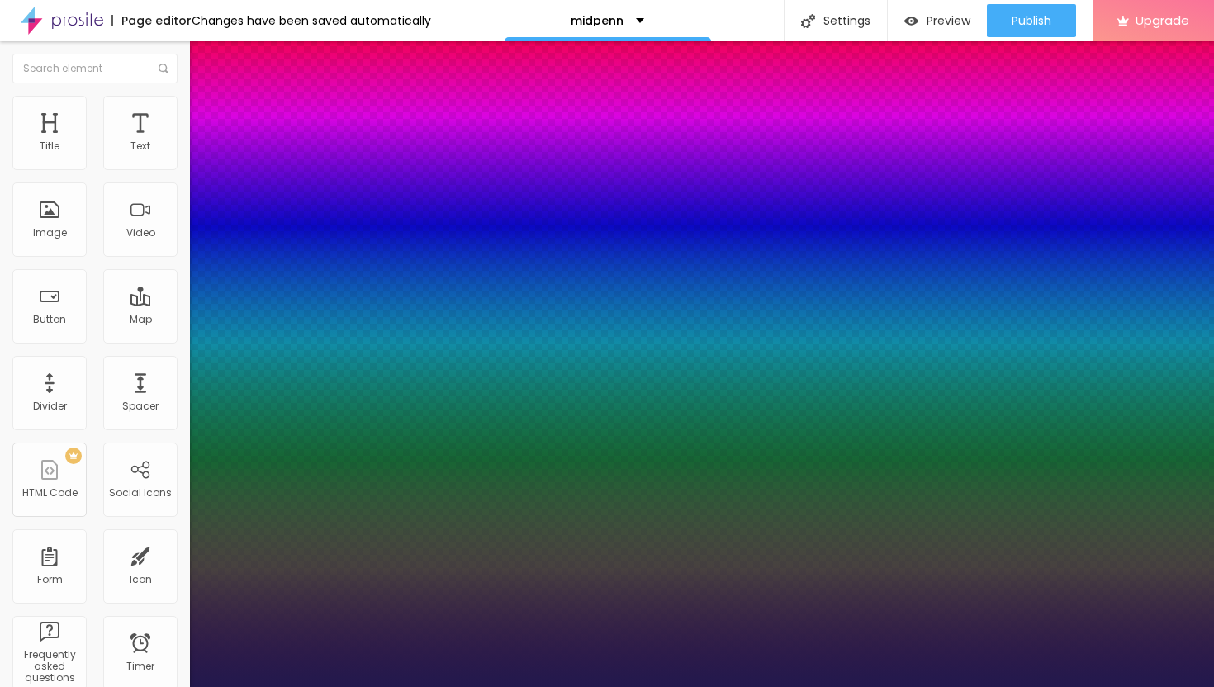
type input "41"
type input "1"
type input "40"
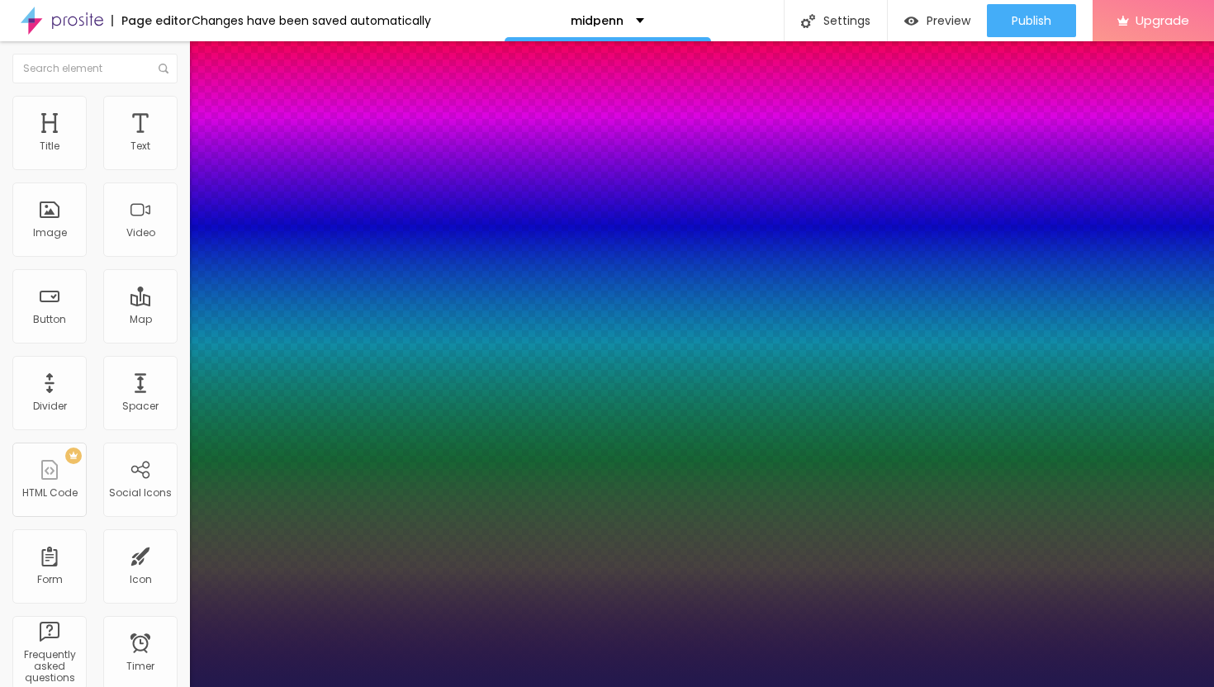
type input "1"
type input "39"
type input "1"
type input "38"
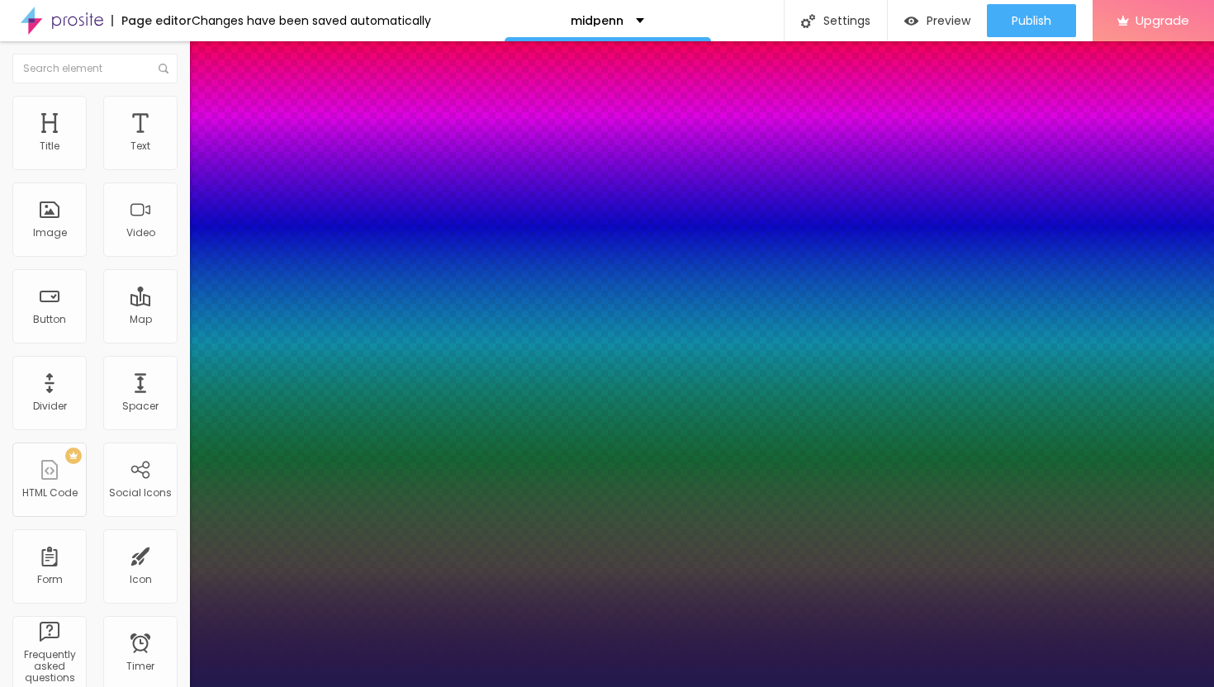
type input "38"
type input "1"
type input "37"
type input "1"
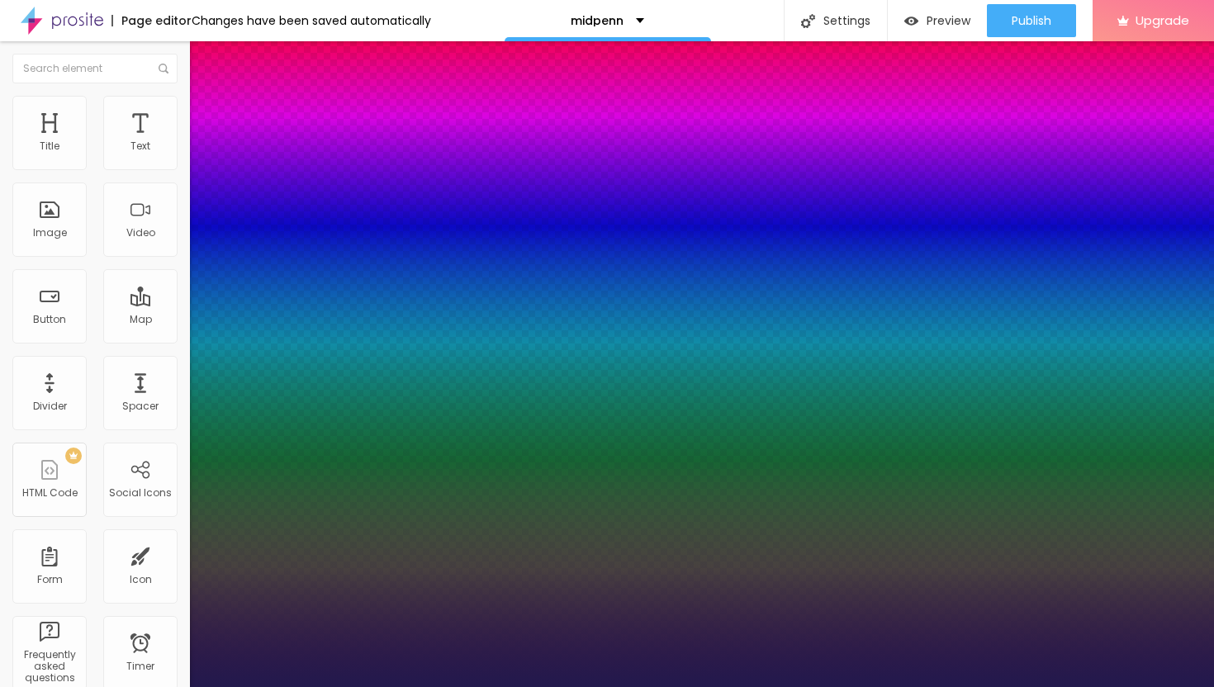
type input "36"
type input "1"
type input "35"
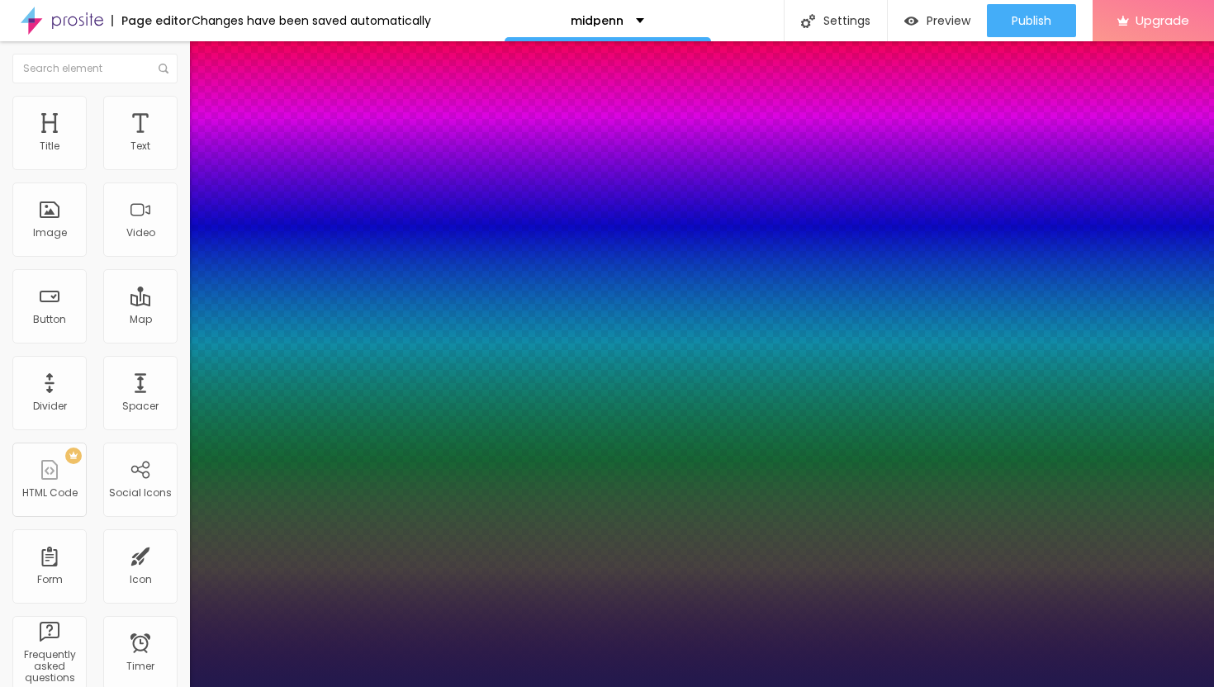
type input "1"
type input "34"
drag, startPoint x: 224, startPoint y: 280, endPoint x: 239, endPoint y: 279, distance: 14.9
click at [658, 687] on div at bounding box center [607, 687] width 1214 height 0
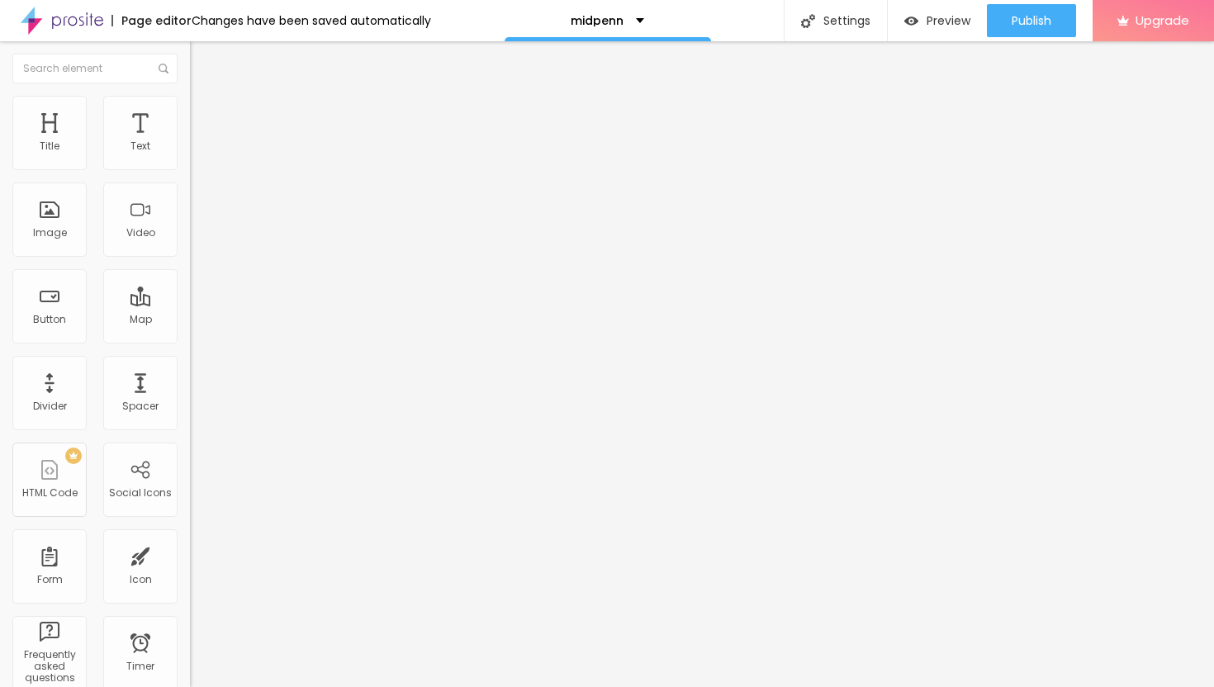
drag, startPoint x: 96, startPoint y: 183, endPoint x: 0, endPoint y: 172, distance: 96.5
click at [190, 173] on div "Text Click me Align Size Default Small Default Big Link URL https:// Open in ne…" at bounding box center [285, 249] width 190 height 240
paste input "→ VIEW DOCUMENT HERE"
drag, startPoint x: 88, startPoint y: 340, endPoint x: 0, endPoint y: 336, distance: 87.7
click at [190, 338] on div "Text → VIEW DOCUMENT HERE Align Size Default Small Default Big Link URL https:/…" at bounding box center [285, 249] width 190 height 240
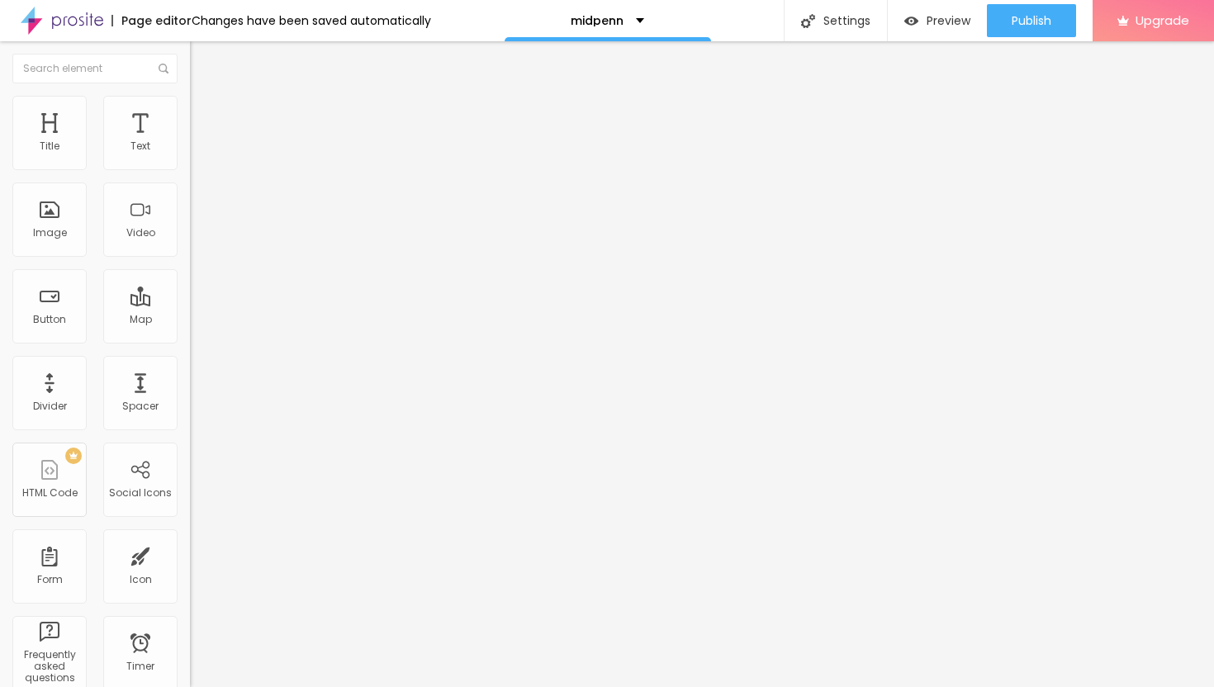
paste input "https://wnspsupply.it.com/"
click at [190, 361] on div at bounding box center [285, 361] width 190 height 0
click at [190, 108] on li "Style" at bounding box center [285, 104] width 190 height 17
drag, startPoint x: 36, startPoint y: 176, endPoint x: 48, endPoint y: 178, distance: 11.8
click at [190, 169] on input "range" at bounding box center [243, 162] width 107 height 13
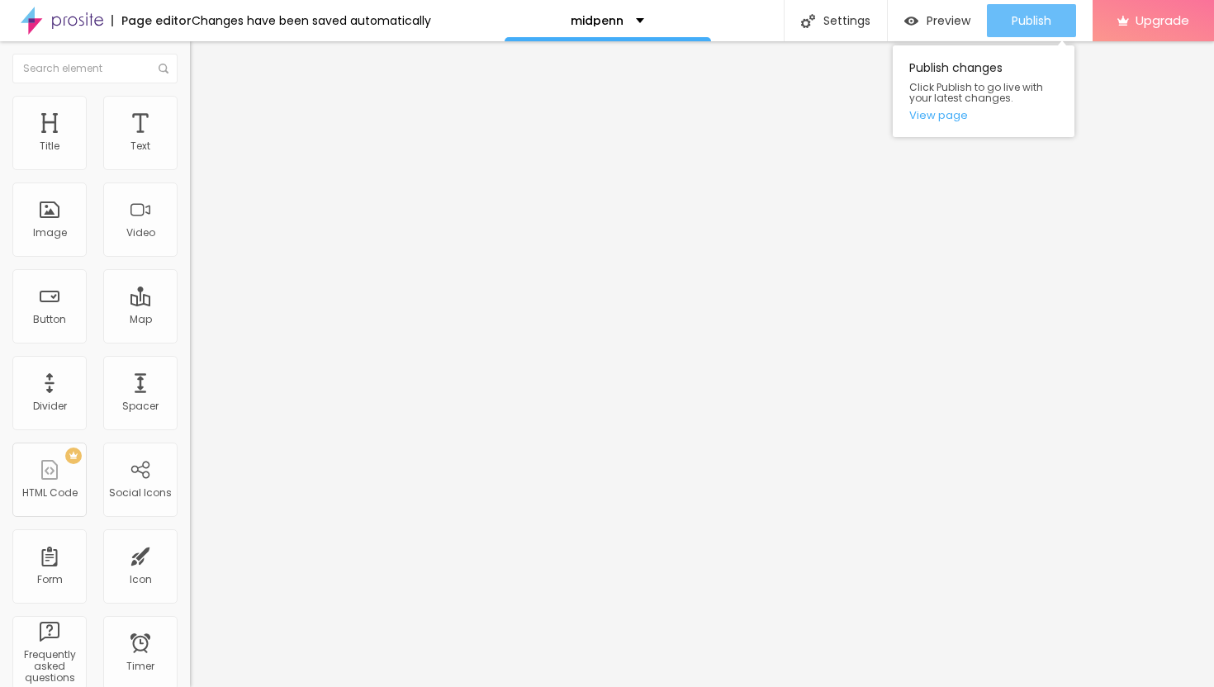
click at [1036, 17] on span "Publish" at bounding box center [1032, 20] width 40 height 13
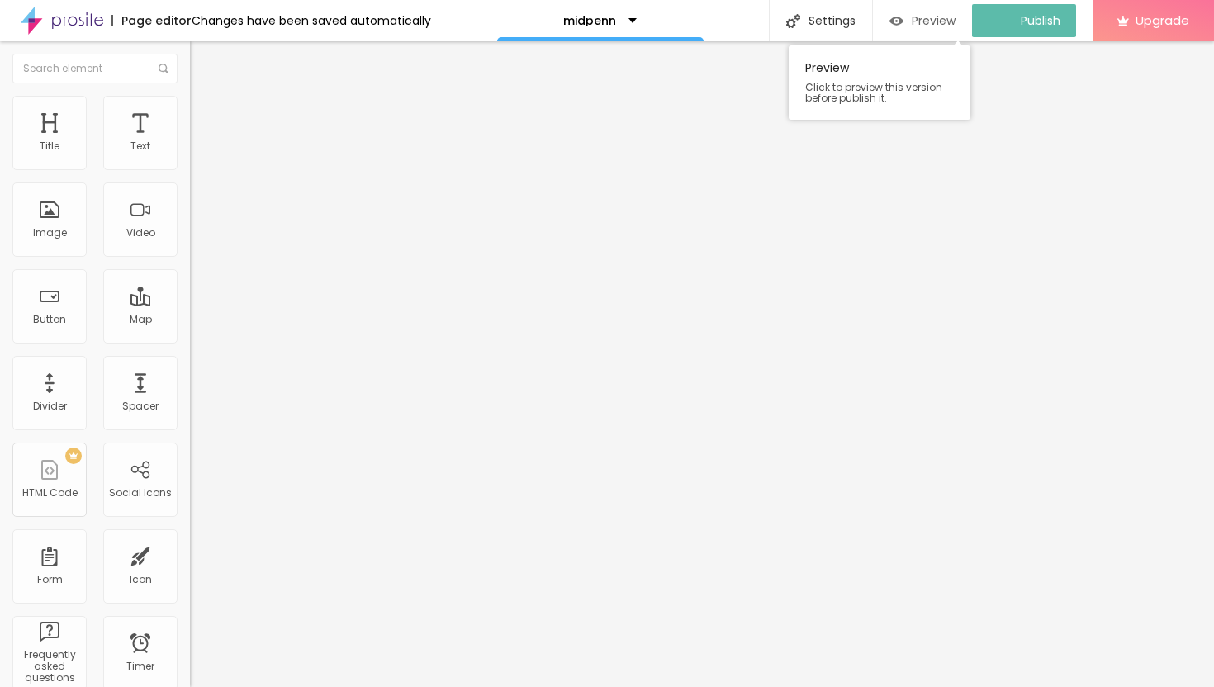
click at [935, 17] on span "Preview" at bounding box center [934, 20] width 44 height 13
